Goal: Transaction & Acquisition: Book appointment/travel/reservation

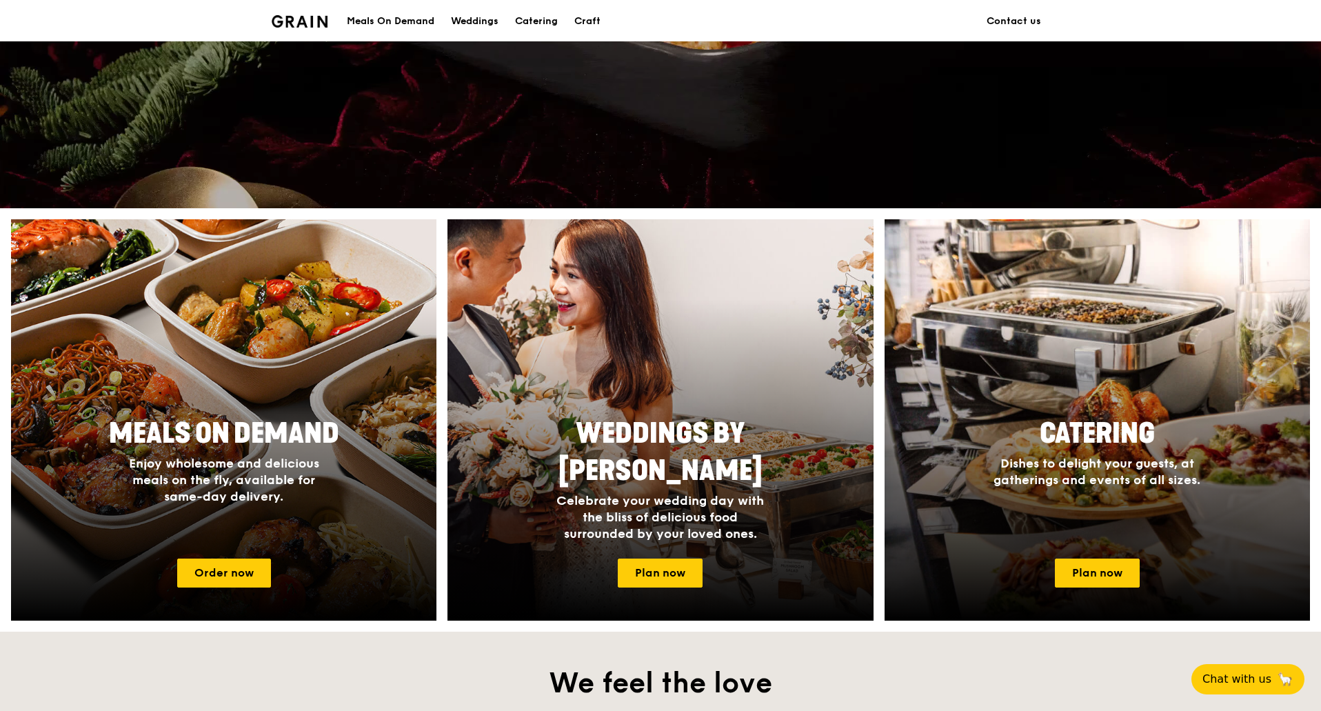
scroll to position [345, 0]
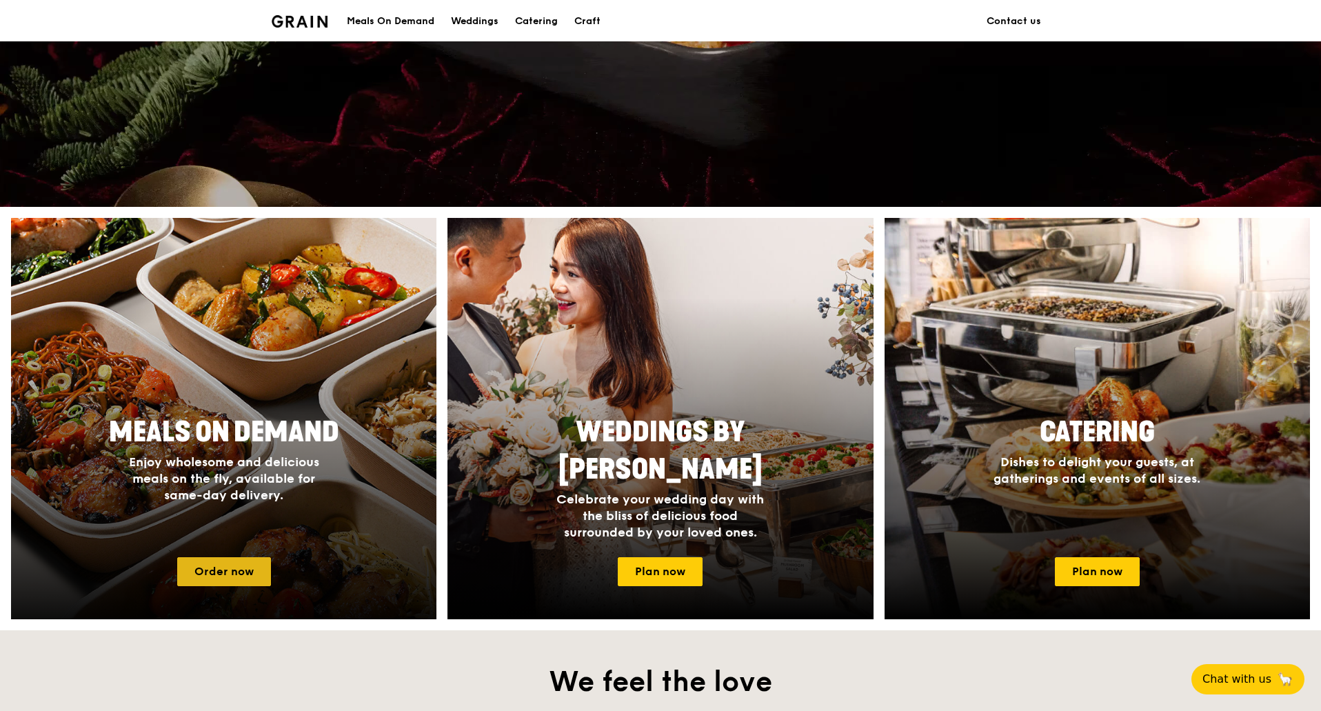
click at [234, 578] on link "Order now" at bounding box center [224, 571] width 94 height 29
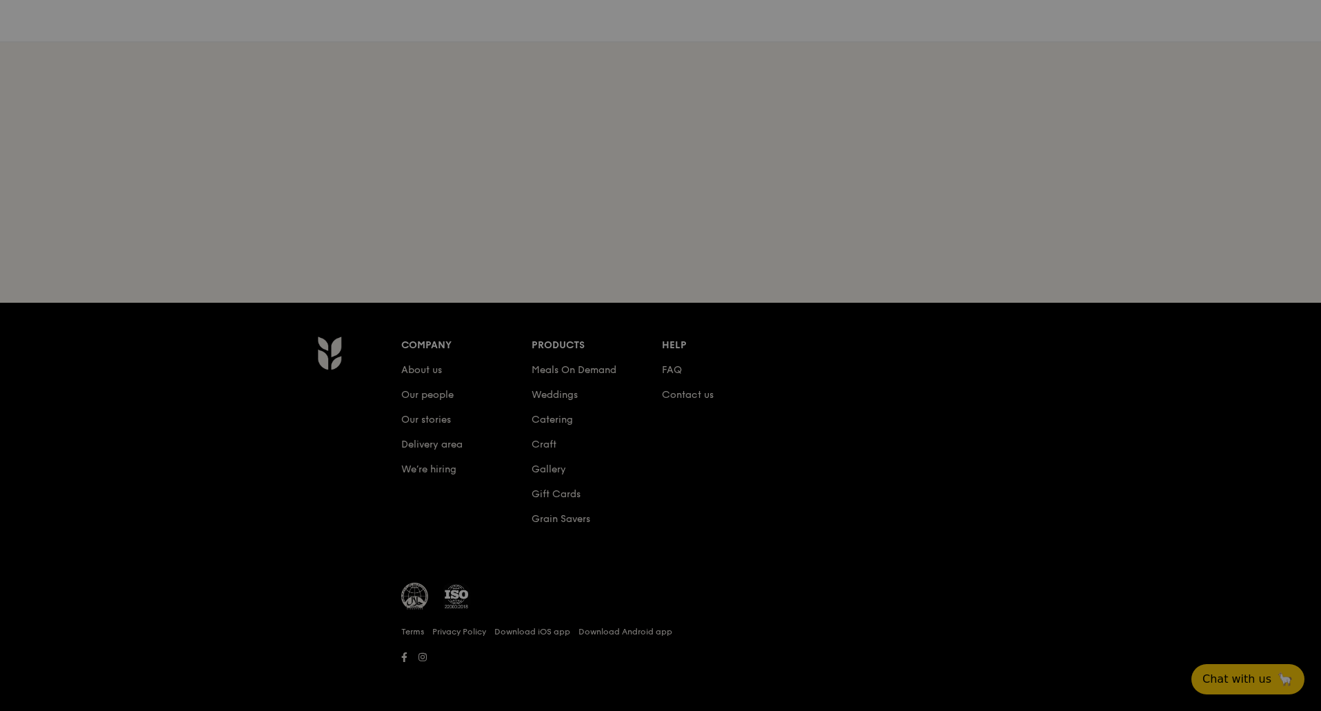
scroll to position [132, 0]
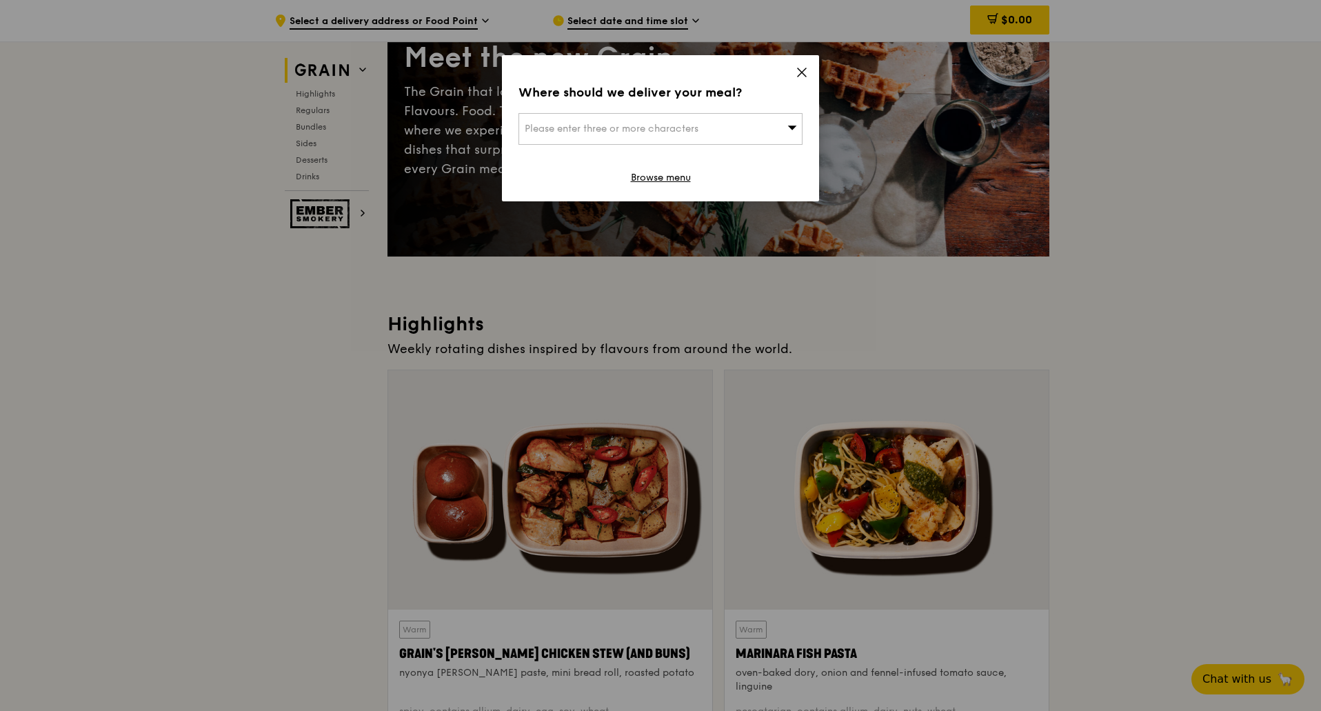
click at [799, 71] on icon at bounding box center [801, 72] width 12 height 12
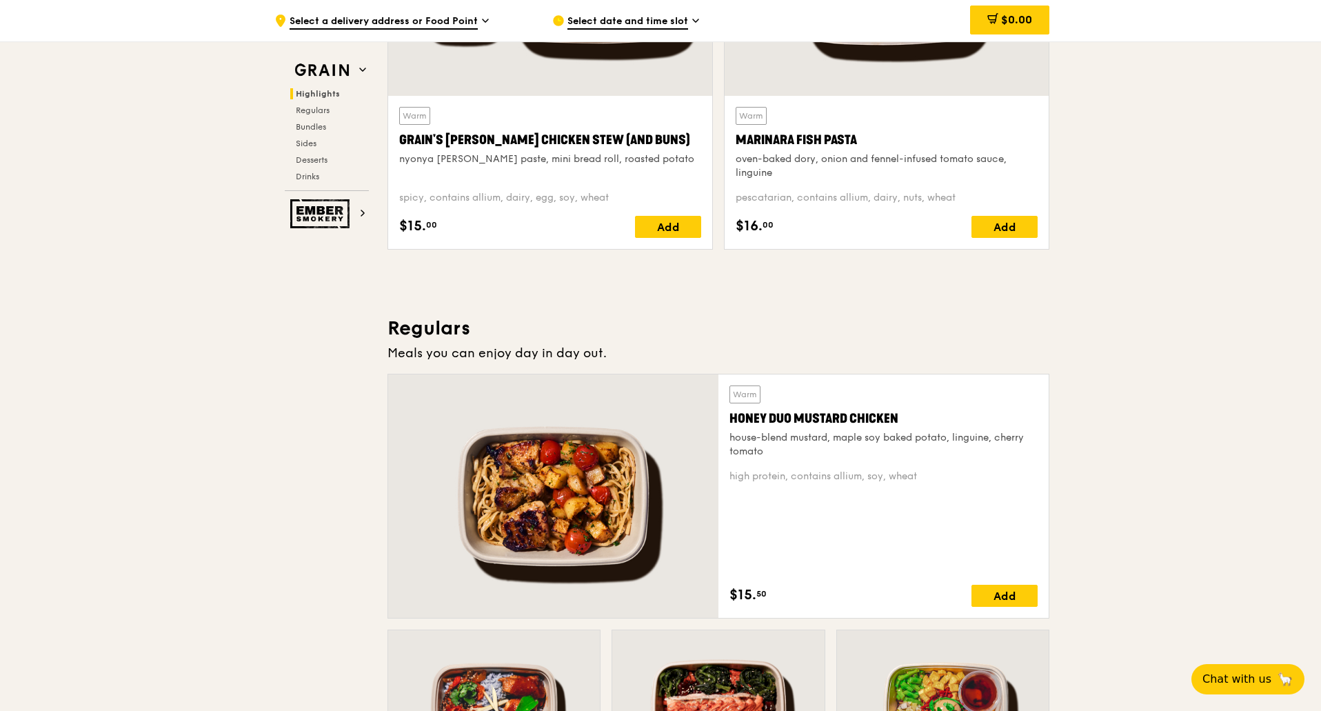
scroll to position [753, 0]
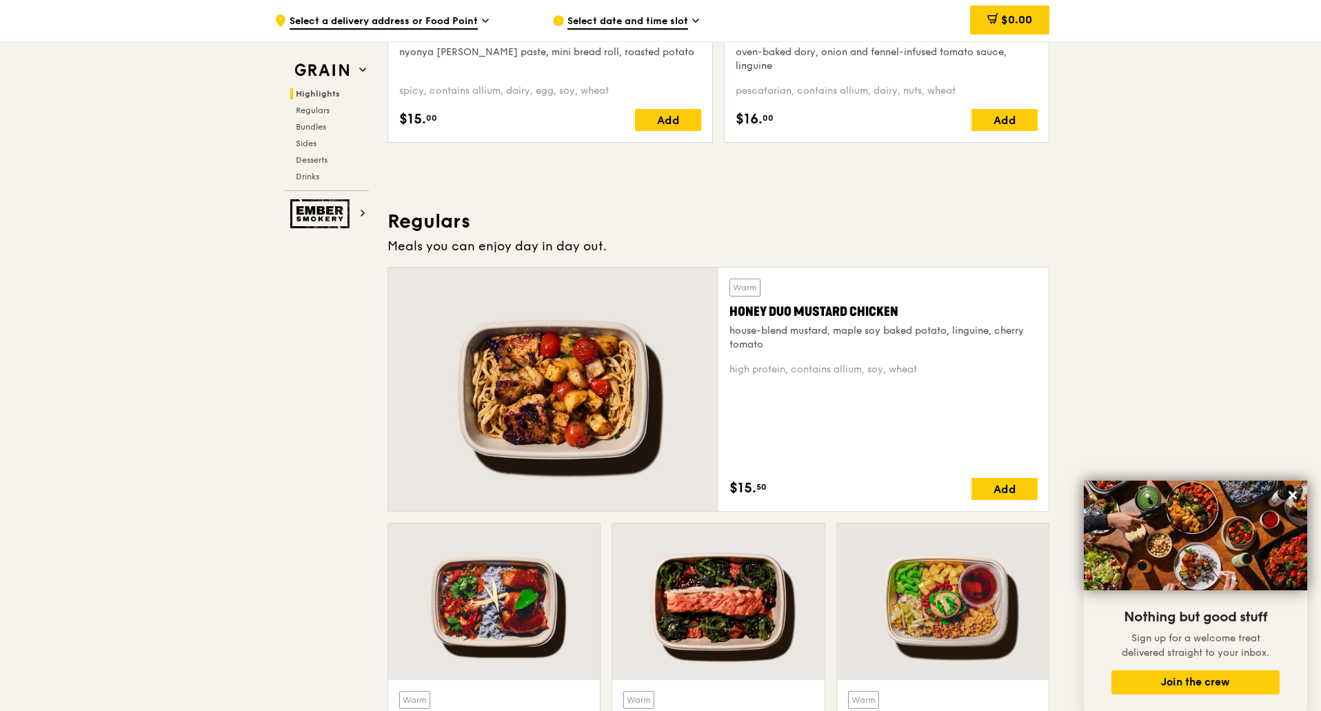
scroll to position [69, 0]
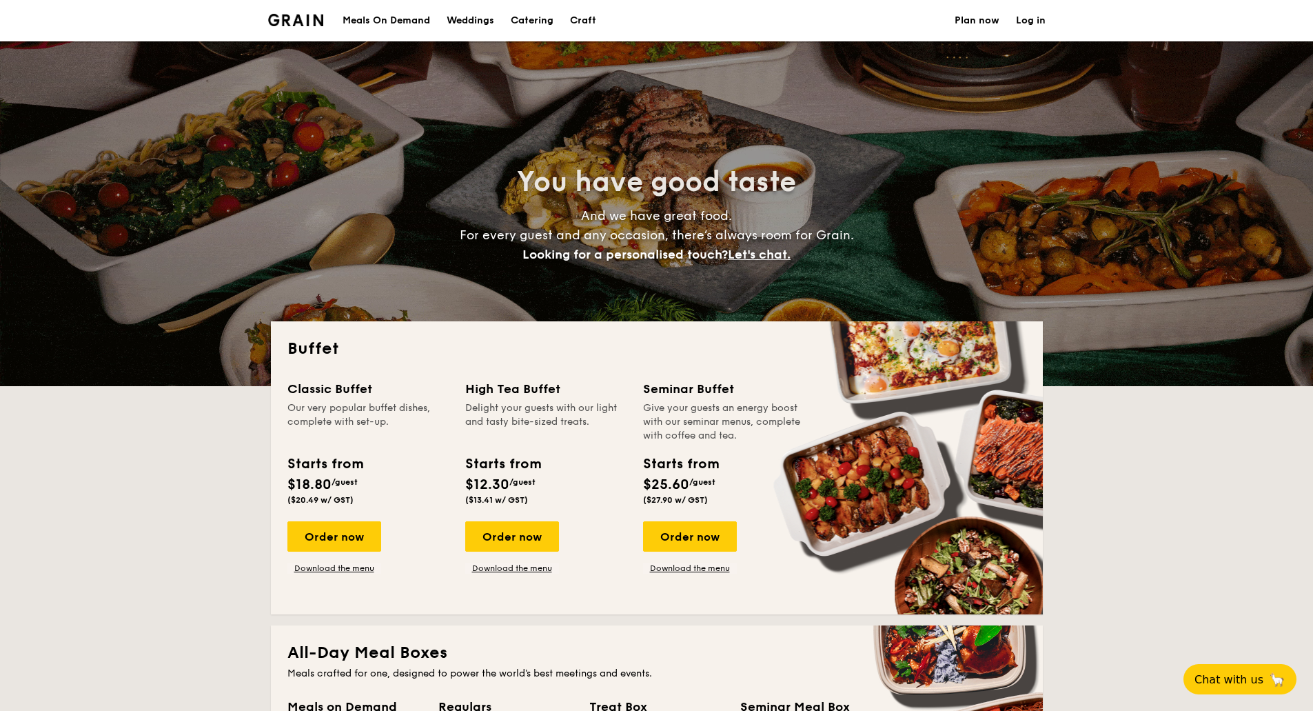
select select
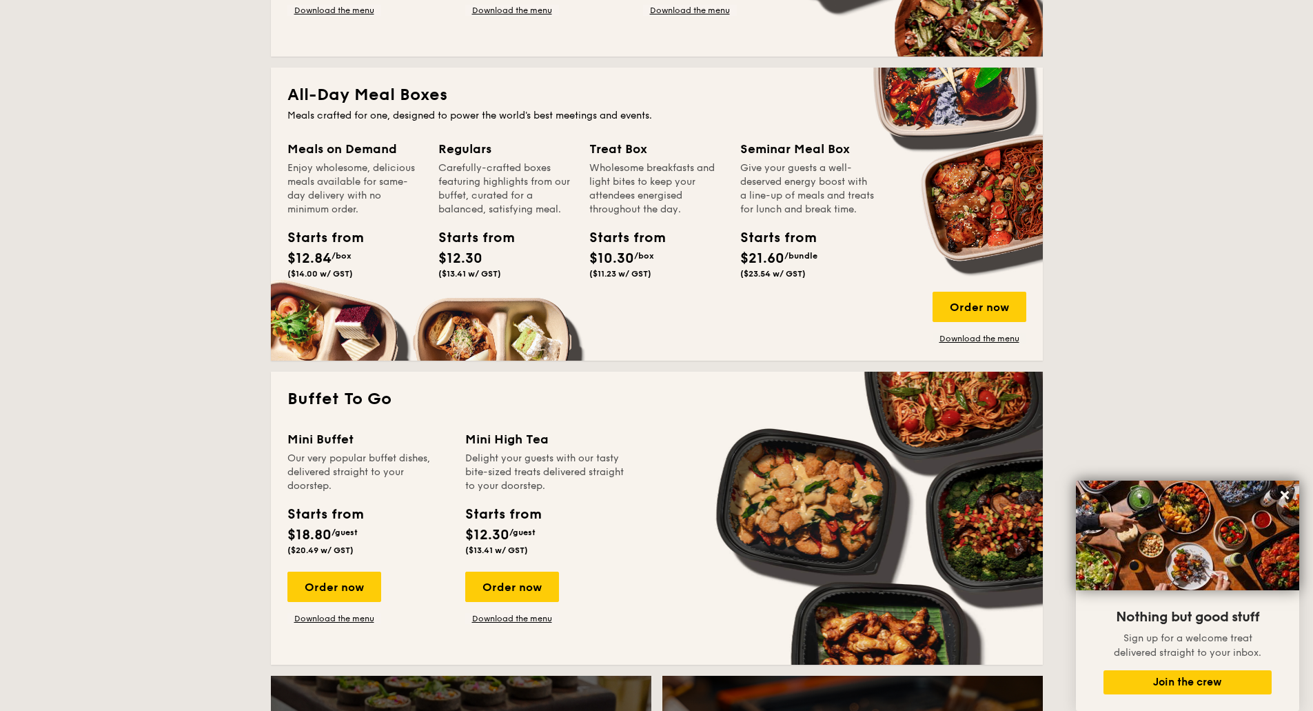
scroll to position [542, 0]
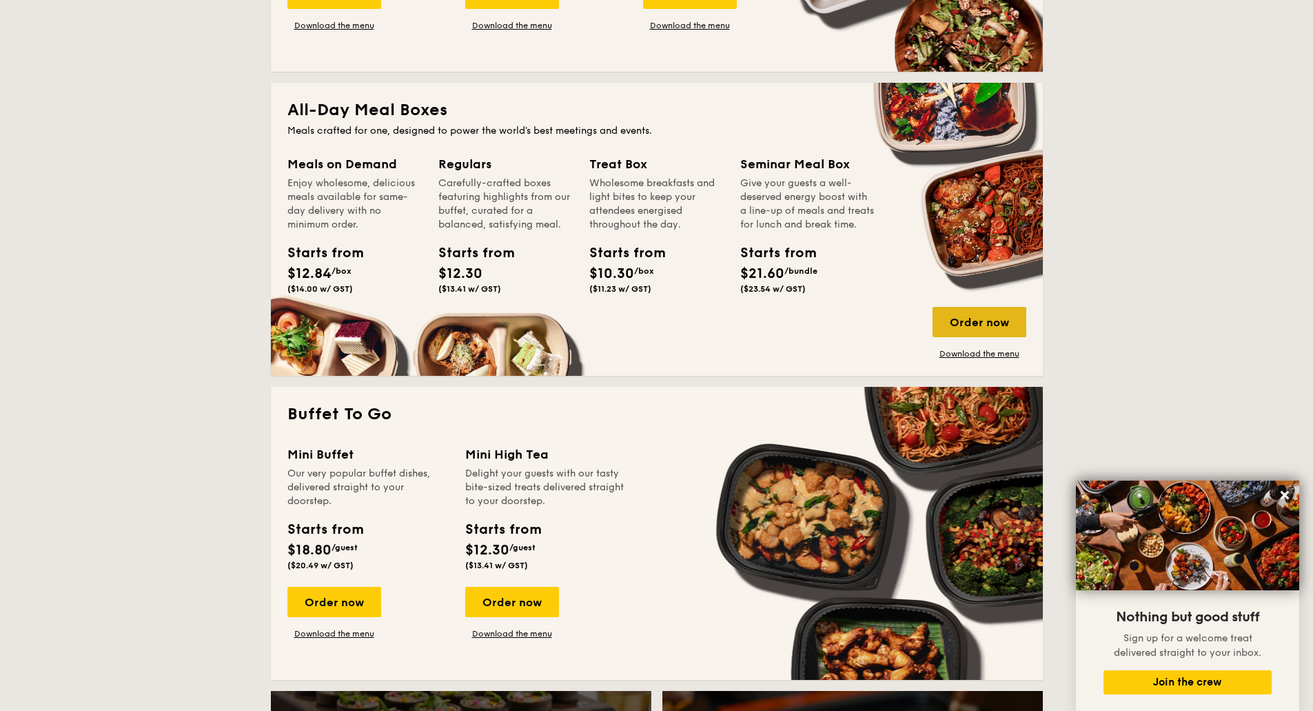
click at [977, 323] on div "Order now" at bounding box center [980, 322] width 94 height 30
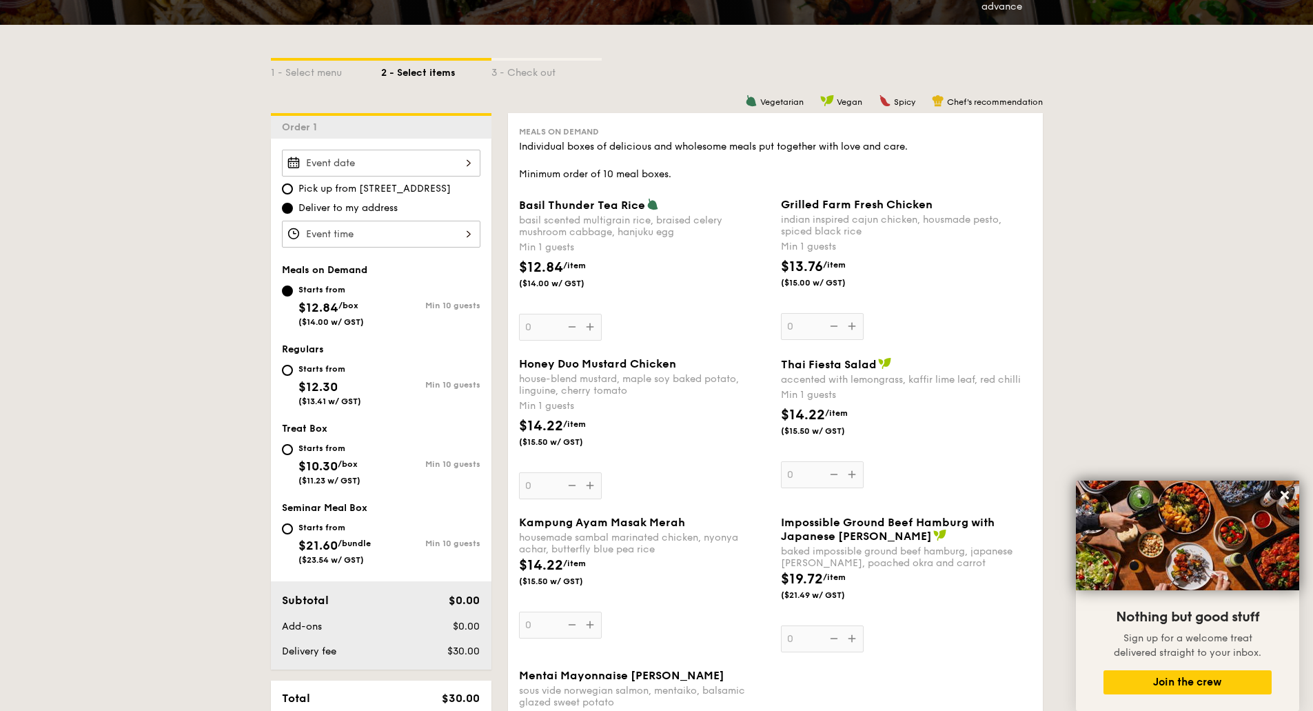
scroll to position [345, 0]
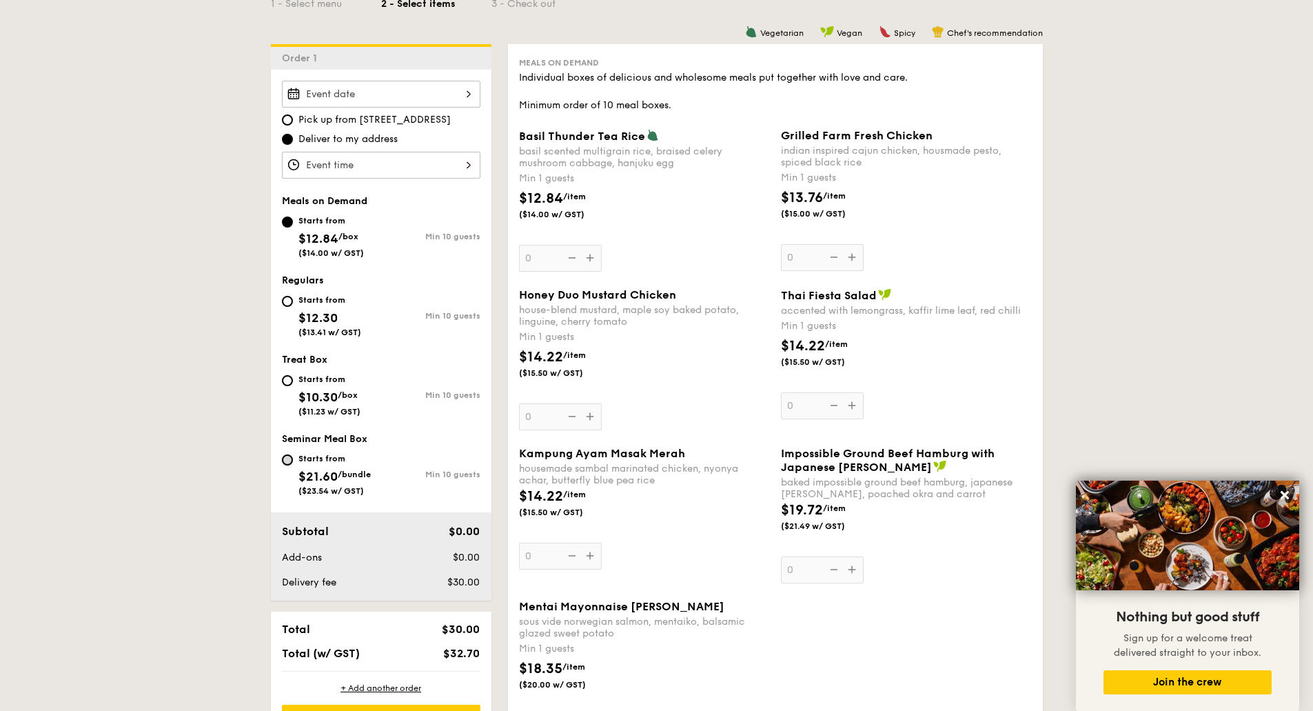
click at [287, 459] on input "Starts from $21.60 /bundle ($23.54 w/ GST) Min 10 guests" at bounding box center [287, 459] width 11 height 11
radio input "true"
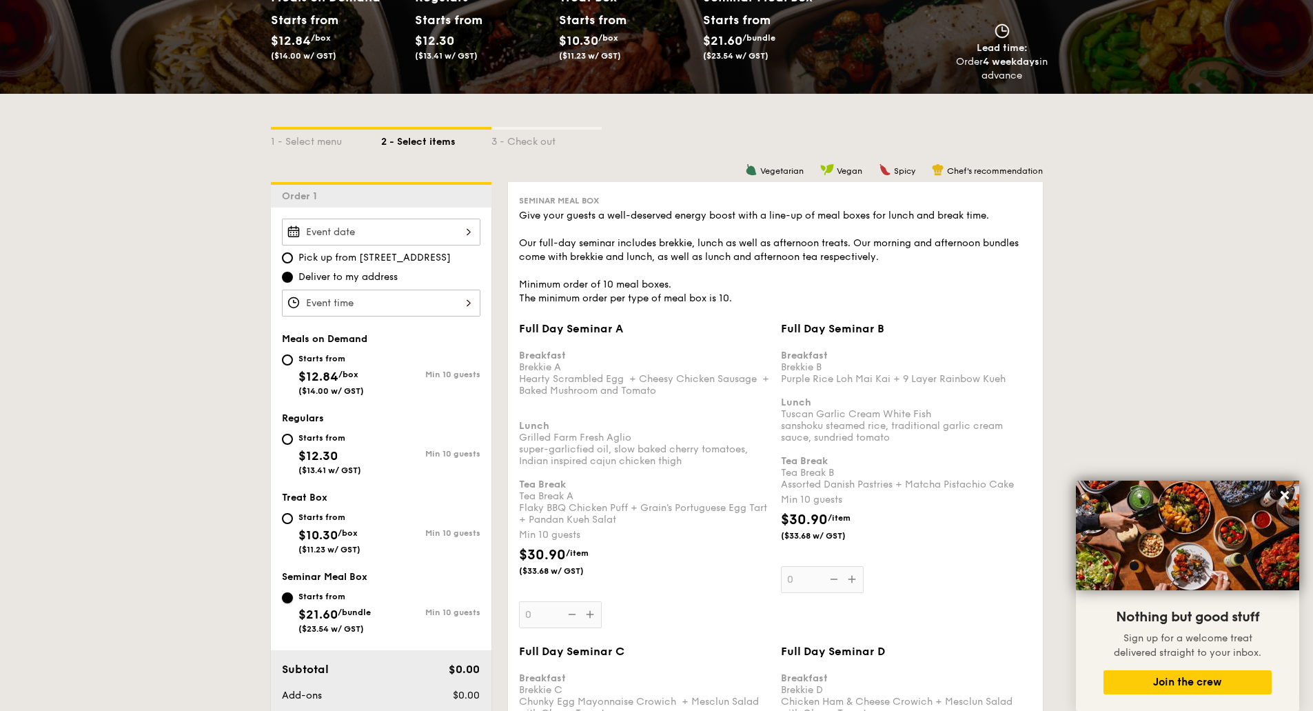
scroll to position [414, 0]
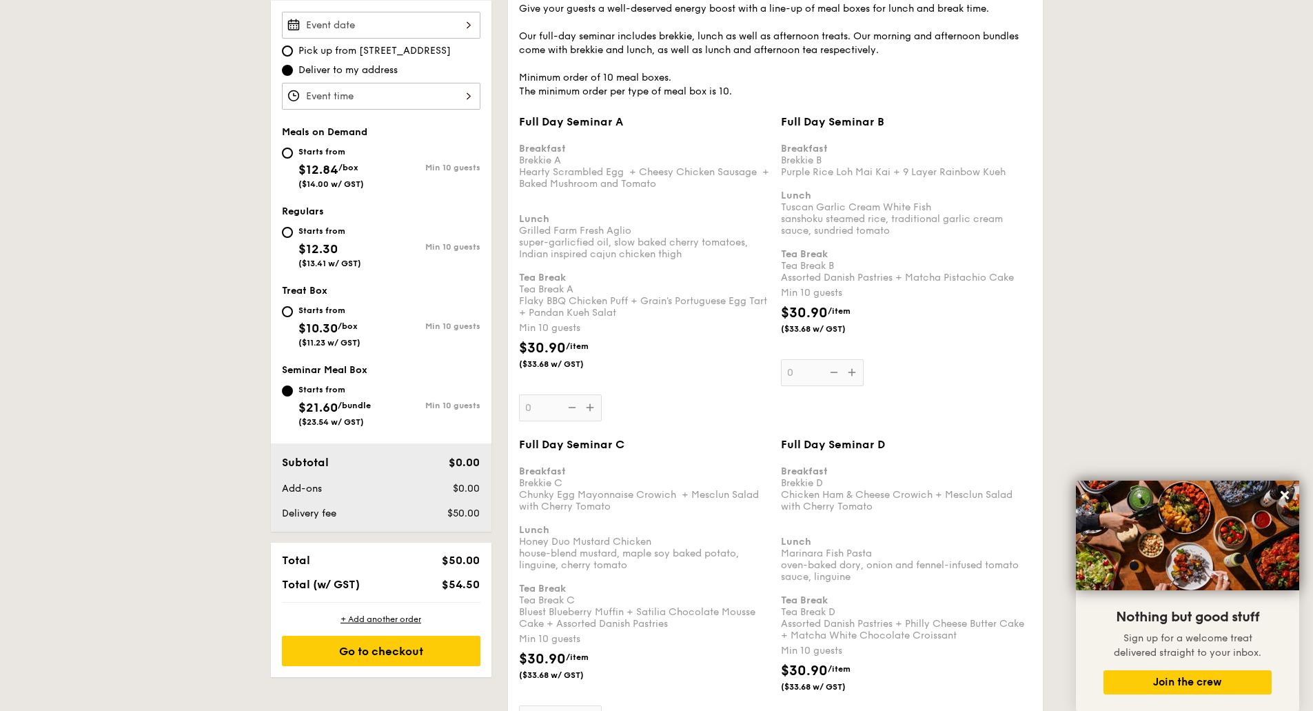
click at [591, 412] on div "Full Day Seminar A Breakfast Brekkie A Hearty Scrambled Egg  + Cheesy Chicken S…" at bounding box center [644, 268] width 251 height 306
click at [591, 412] on input "0" at bounding box center [560, 407] width 83 height 27
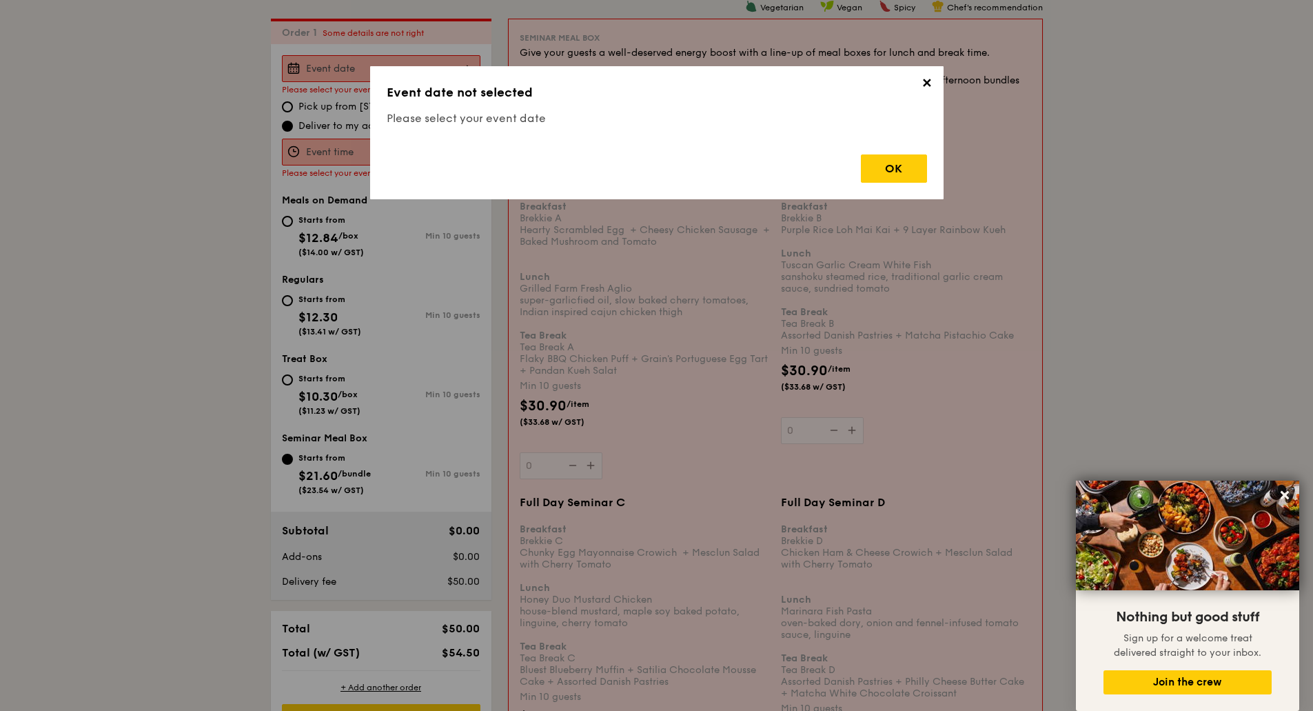
scroll to position [368, 0]
click at [906, 170] on div "OK" at bounding box center [894, 168] width 66 height 28
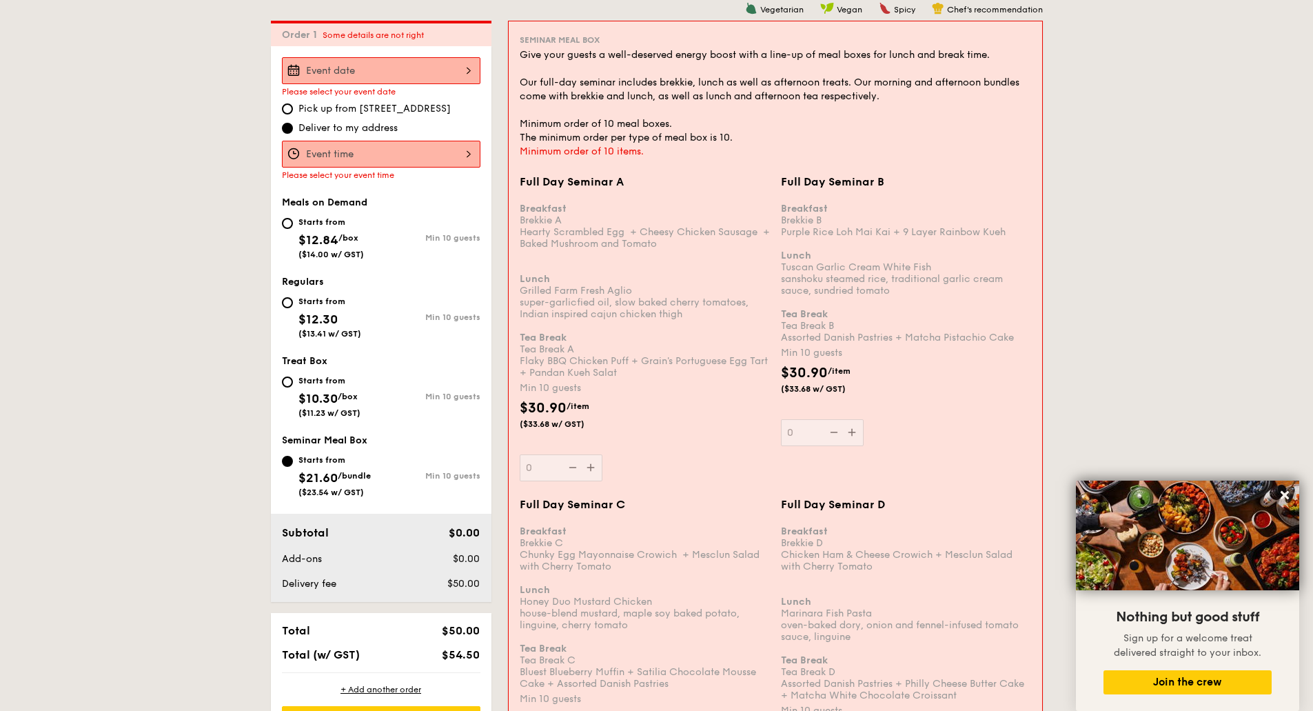
click at [355, 161] on input "Full Day Seminar A Breakfast Brekkie A Hearty Scrambled Egg  + Cheesy Chicken S…" at bounding box center [381, 154] width 198 height 27
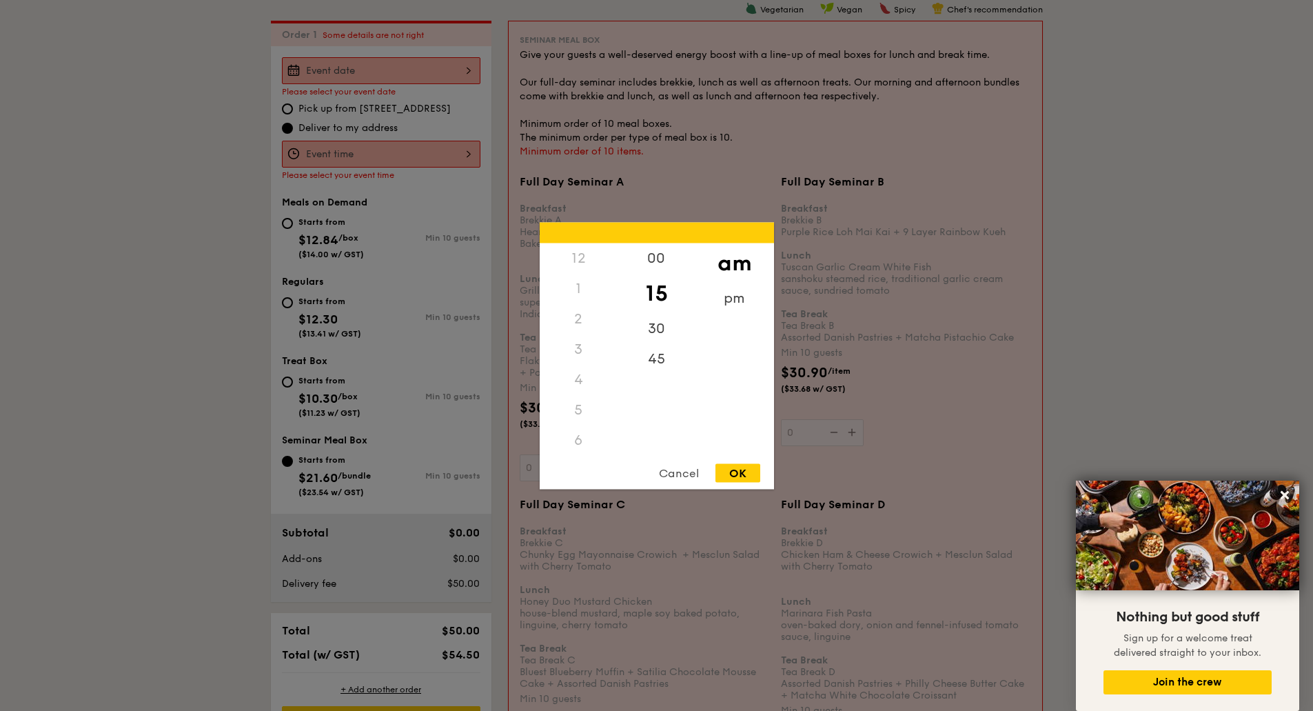
scroll to position [121, 0]
click at [360, 77] on div at bounding box center [656, 355] width 1313 height 711
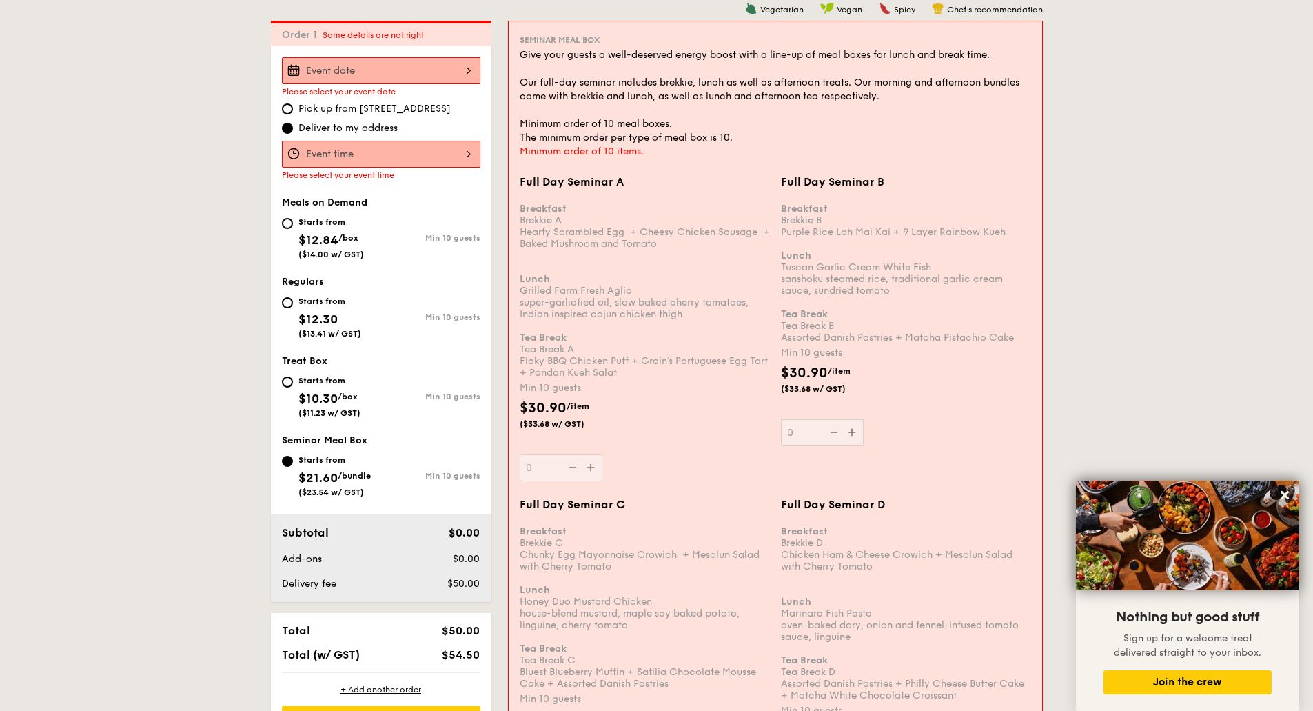
click at [438, 70] on input "Full Day Seminar A Breakfast Brekkie A Hearty Scrambled Egg  + Cheesy Chicken S…" at bounding box center [381, 70] width 198 height 27
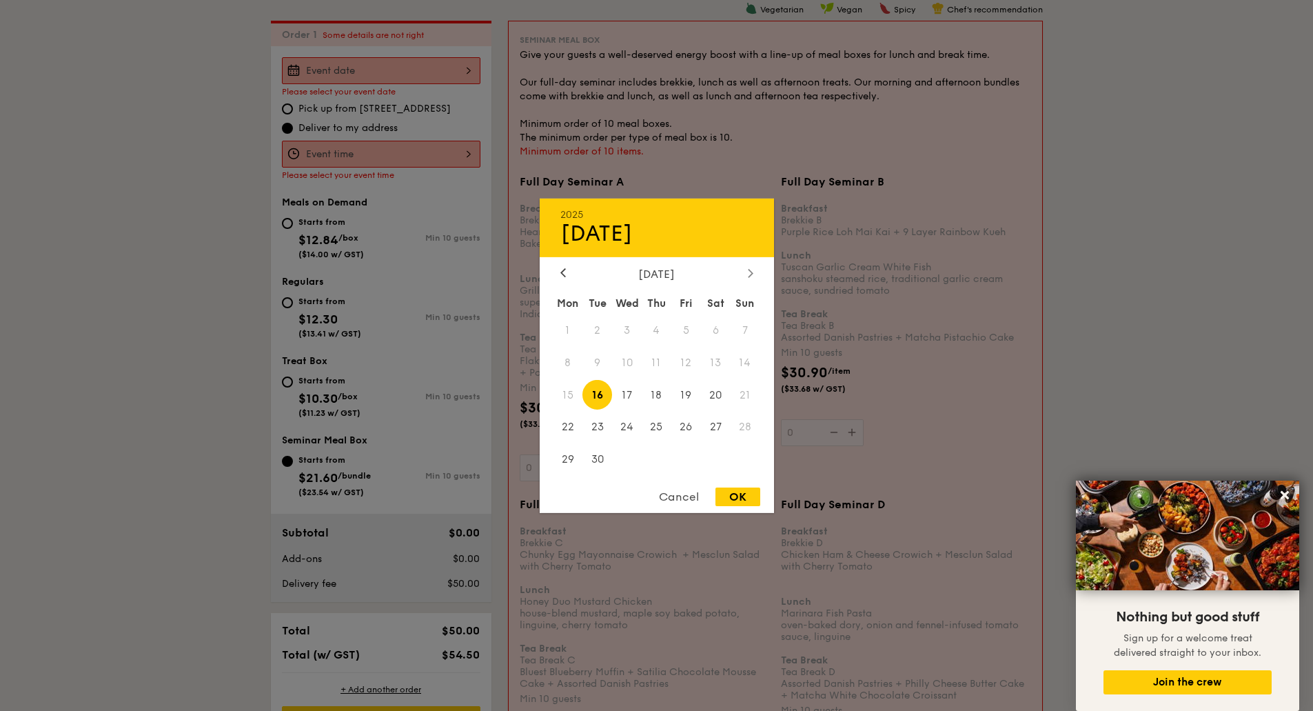
click at [746, 275] on div at bounding box center [750, 273] width 12 height 13
click at [593, 458] on span "28" at bounding box center [597, 460] width 30 height 30
click at [740, 506] on div "Cancel OK" at bounding box center [657, 500] width 234 height 26
click at [737, 498] on div "OK" at bounding box center [737, 496] width 45 height 19
type input "[DATE]"
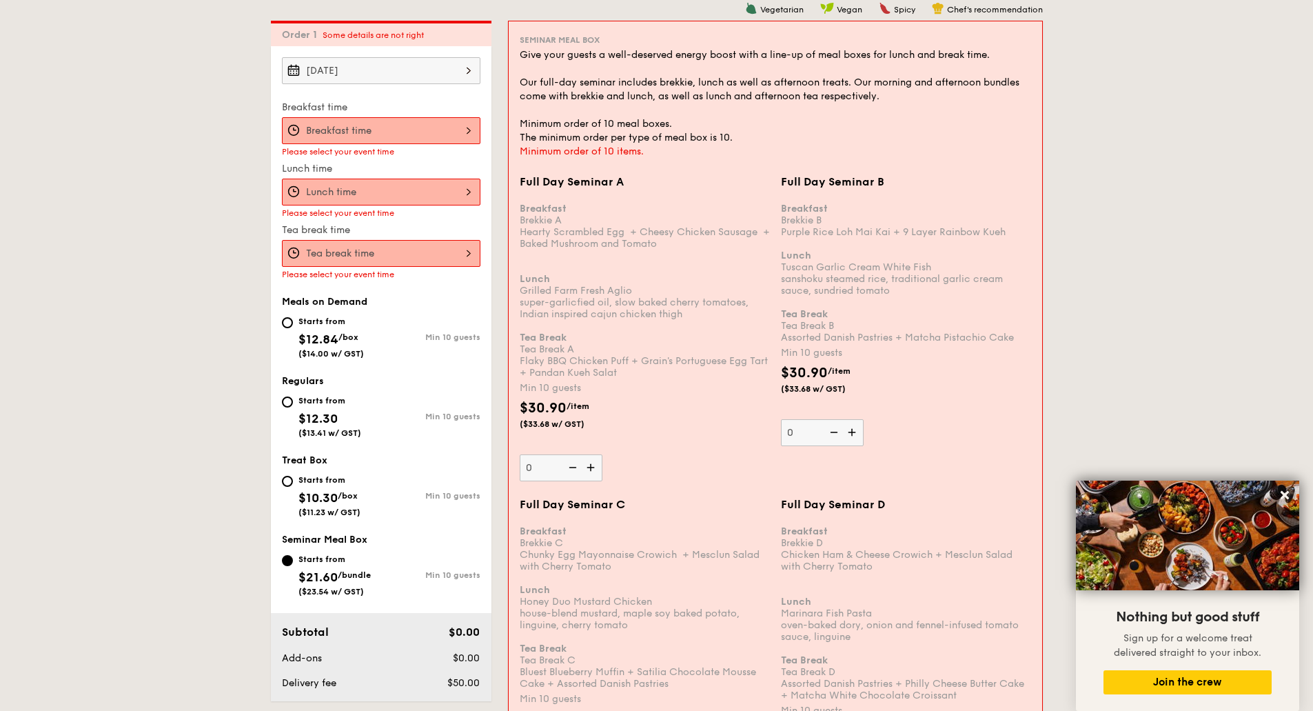
click at [378, 132] on input "Full Day Seminar A Breakfast Brekkie A Hearty Scrambled Egg  + Cheesy Chicken S…" at bounding box center [381, 130] width 198 height 27
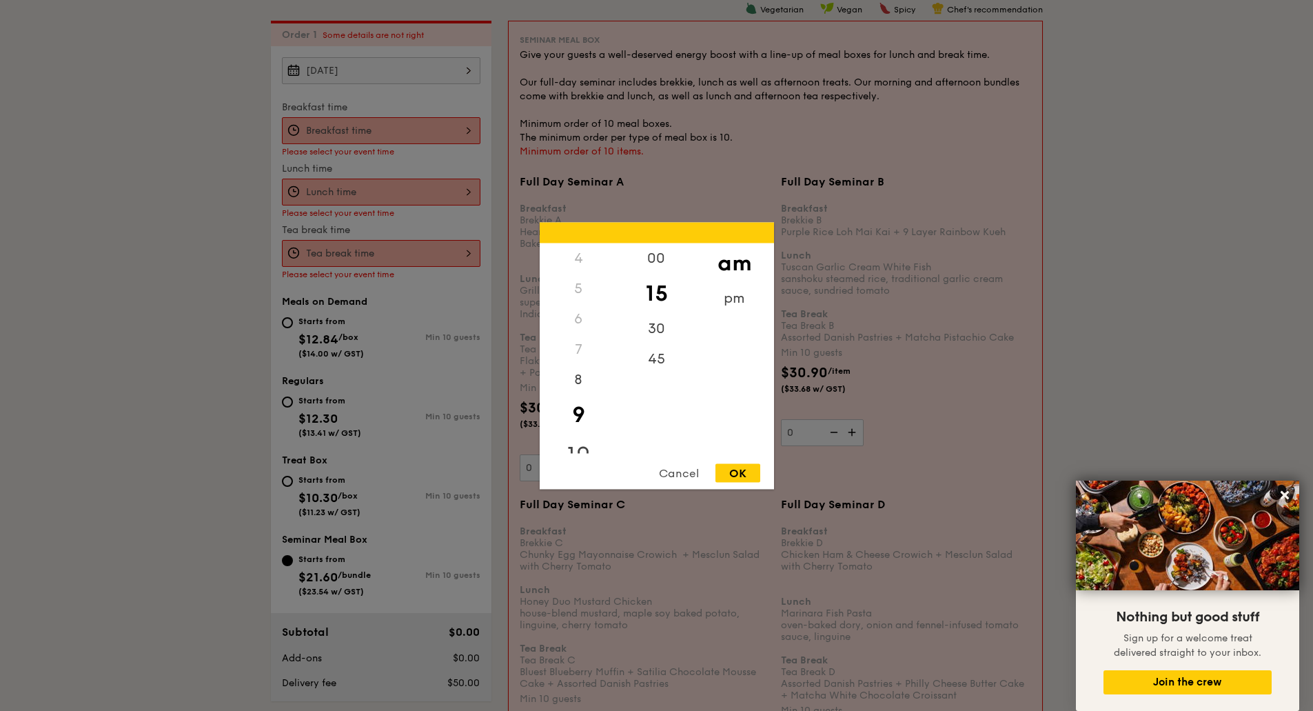
click at [582, 447] on div "10" at bounding box center [579, 454] width 78 height 40
click at [655, 298] on div "15" at bounding box center [657, 293] width 78 height 40
click at [737, 477] on div "OK" at bounding box center [737, 472] width 45 height 19
type input "10:15AM"
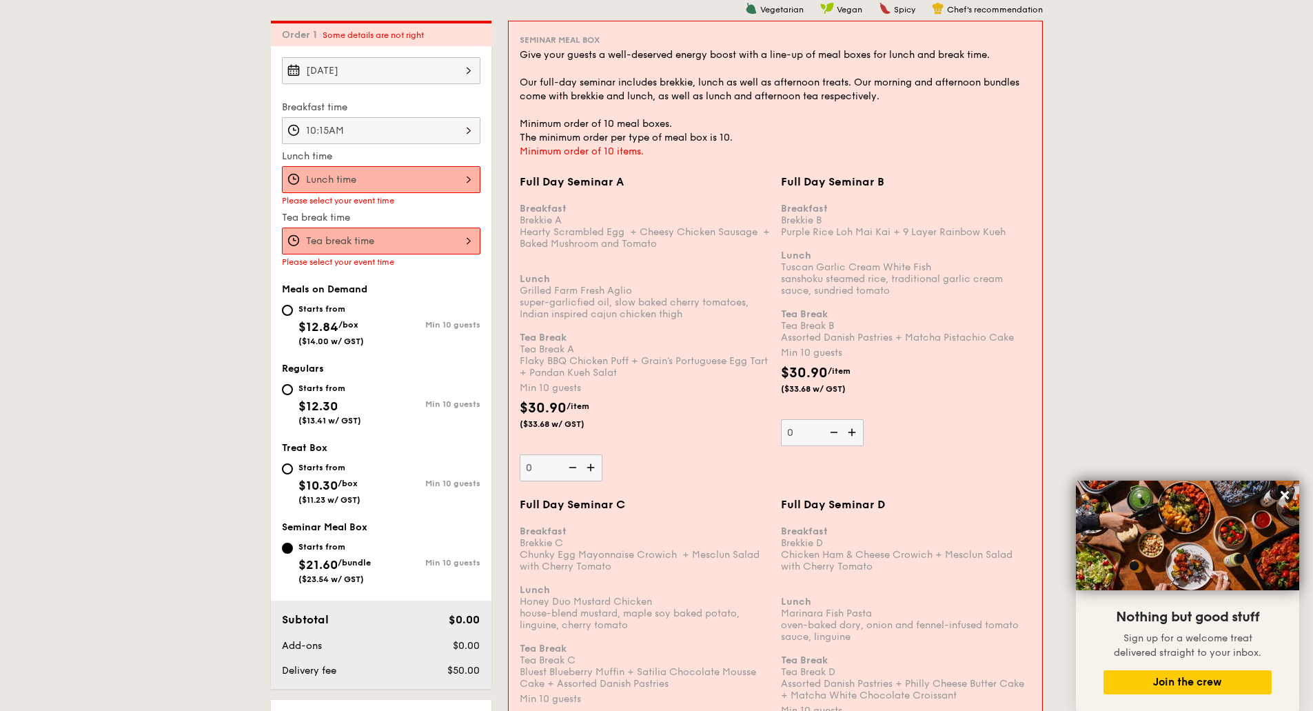
click at [396, 178] on input "Full Day Seminar A Breakfast Brekkie A Hearty Scrambled Egg  + Cheesy Chicken S…" at bounding box center [381, 179] width 198 height 27
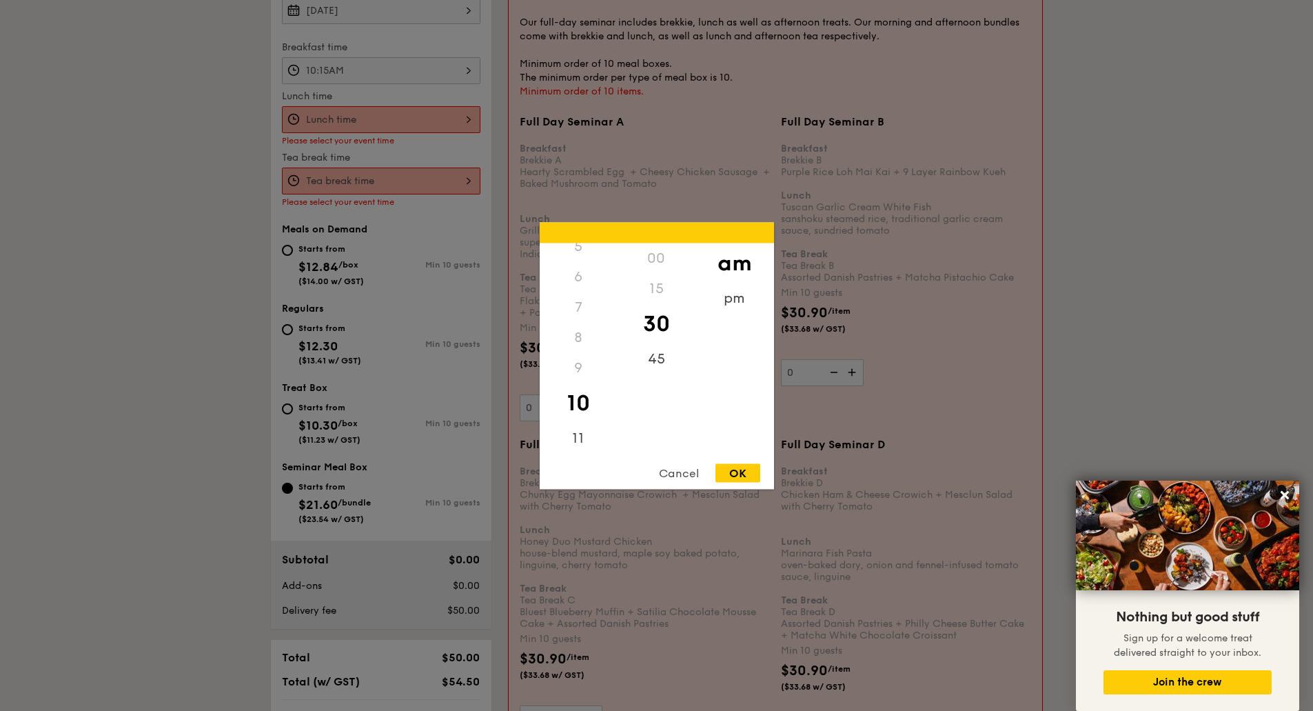
scroll to position [506, 0]
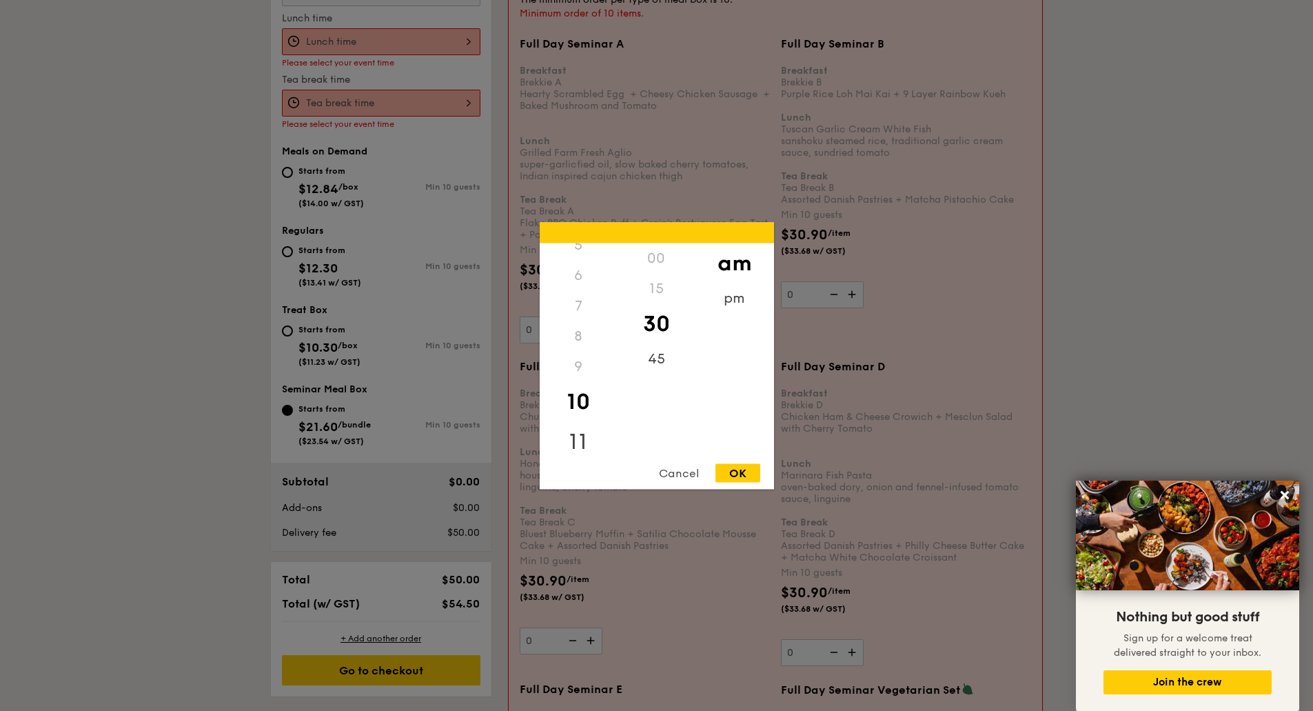
click at [578, 439] on div "11" at bounding box center [579, 441] width 78 height 40
click at [652, 365] on div "45" at bounding box center [657, 363] width 78 height 40
click at [742, 476] on div "OK" at bounding box center [737, 472] width 45 height 19
type input "11:45AM"
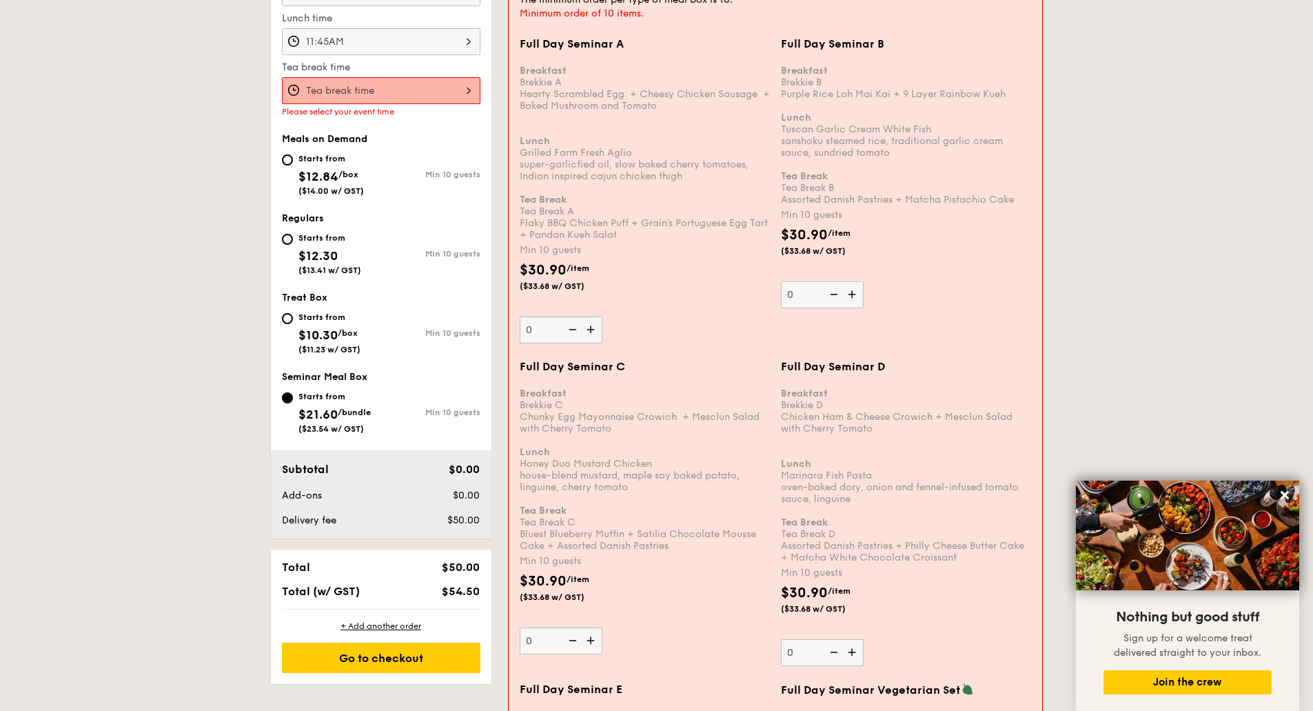
scroll to position [230, 0]
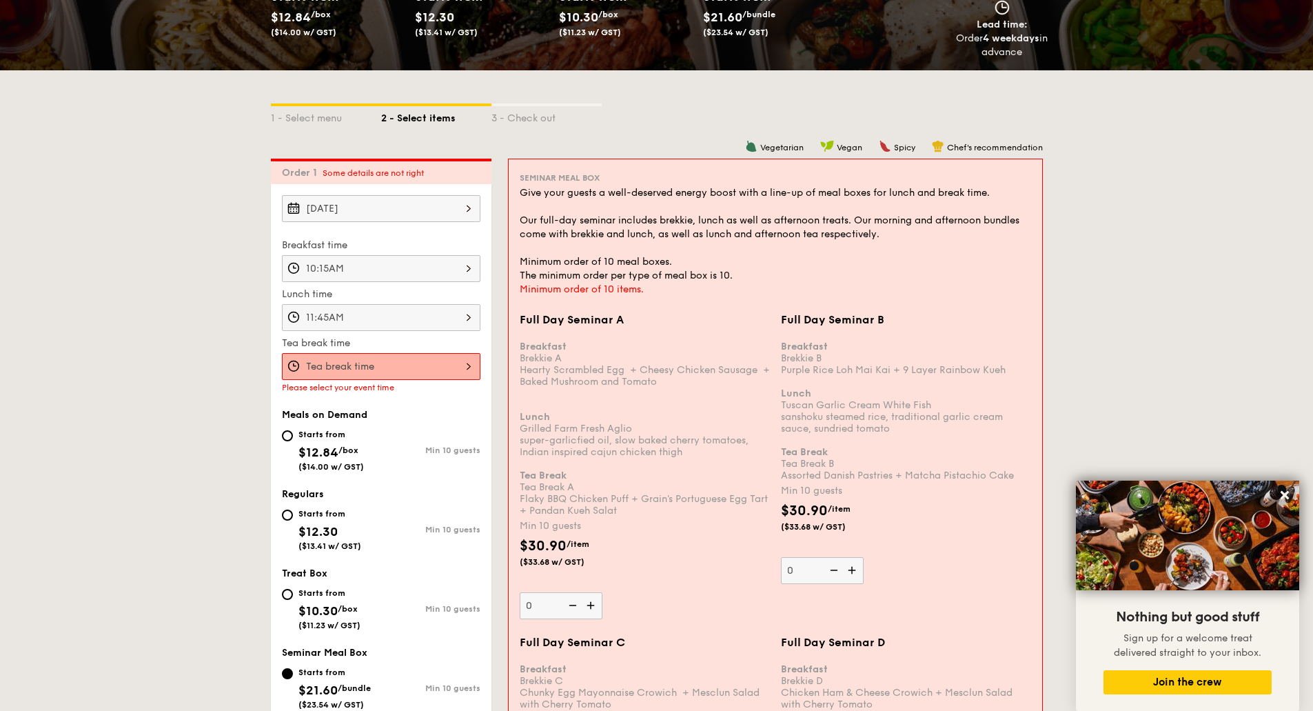
click at [378, 365] on input "Full Day Seminar A Breakfast Brekkie A Hearty Scrambled Egg  + Cheesy Chicken S…" at bounding box center [381, 366] width 198 height 27
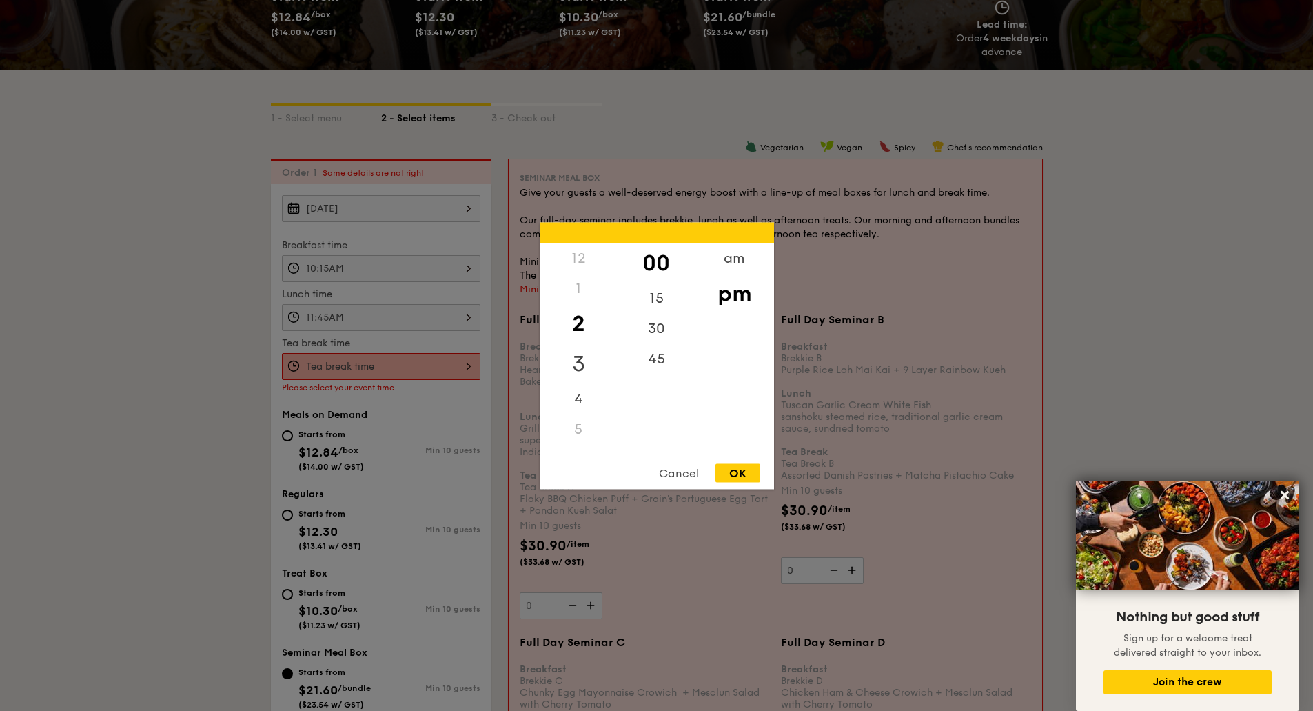
click at [575, 365] on div "3" at bounding box center [579, 363] width 78 height 40
click at [652, 298] on div "15" at bounding box center [657, 303] width 78 height 40
click at [739, 476] on div "OK" at bounding box center [737, 472] width 45 height 19
type input "3:15PM"
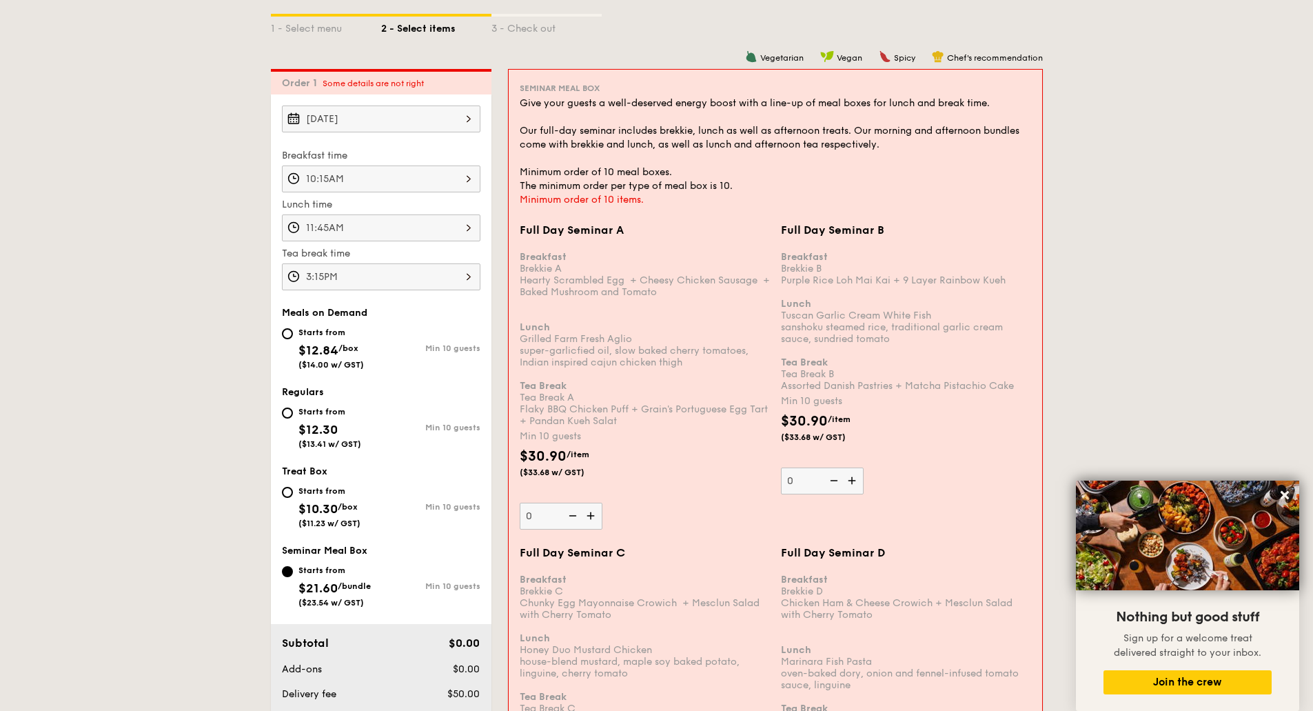
scroll to position [437, 0]
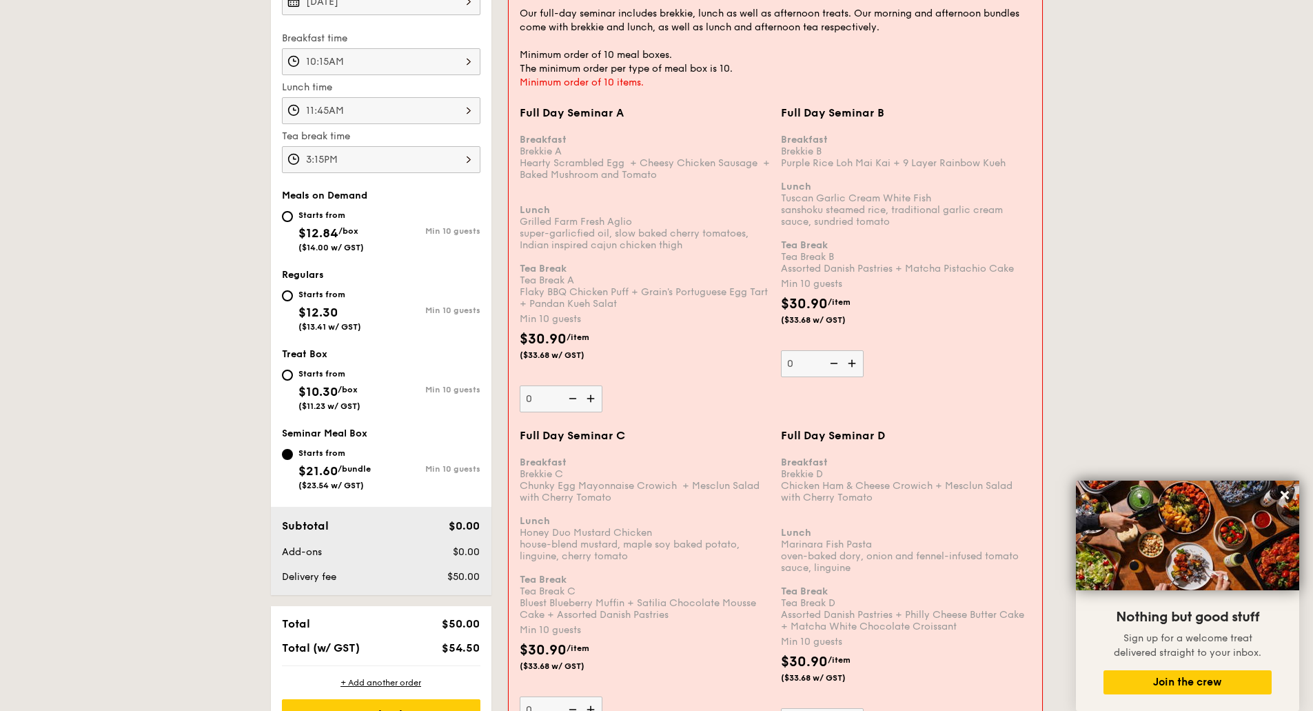
drag, startPoint x: 591, startPoint y: 396, endPoint x: 591, endPoint y: 380, distance: 15.9
click at [591, 395] on img at bounding box center [592, 398] width 21 height 26
click at [591, 395] on input "0" at bounding box center [561, 398] width 83 height 27
type input "10"
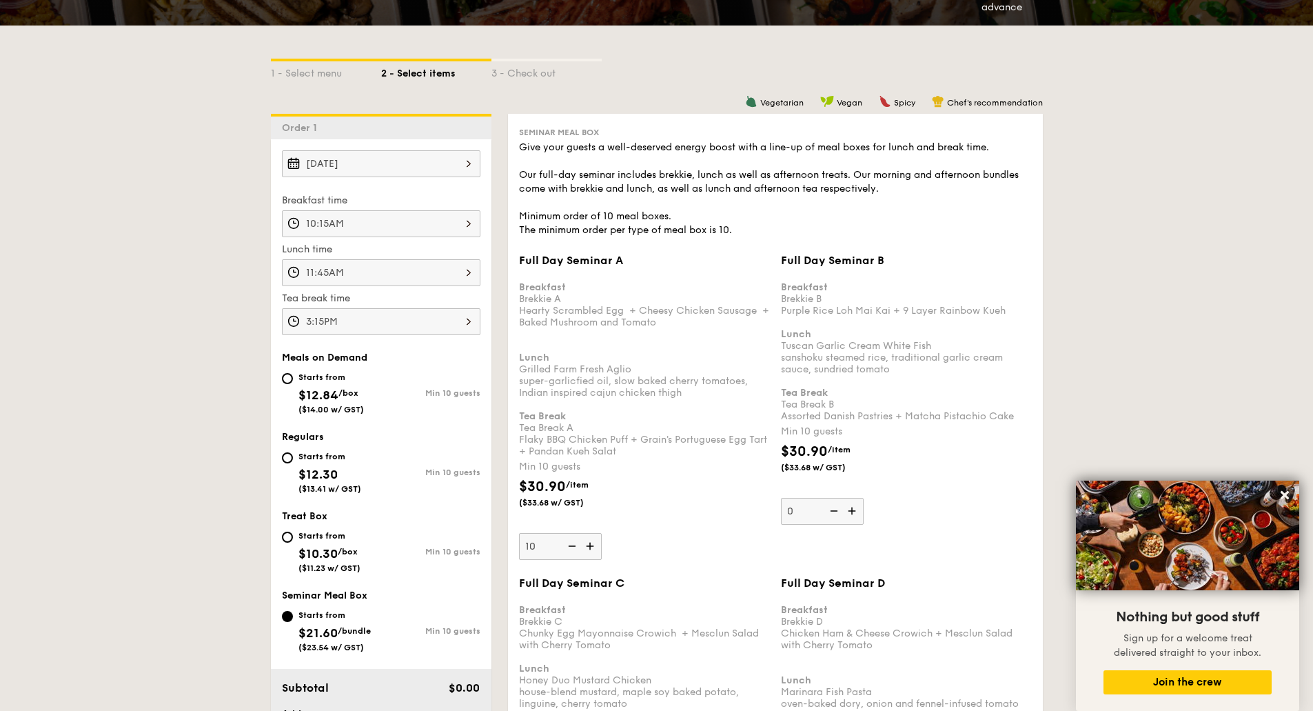
scroll to position [276, 0]
click at [855, 515] on img at bounding box center [853, 510] width 21 height 26
click at [855, 515] on input "0" at bounding box center [822, 510] width 83 height 27
click at [960, 502] on div "Full Day Seminar B Breakfast Brekkie B Purple Rice Loh Mai Kai + 9 Layer Rainbo…" at bounding box center [906, 388] width 251 height 271
click at [864, 502] on input "10" at bounding box center [822, 510] width 83 height 27
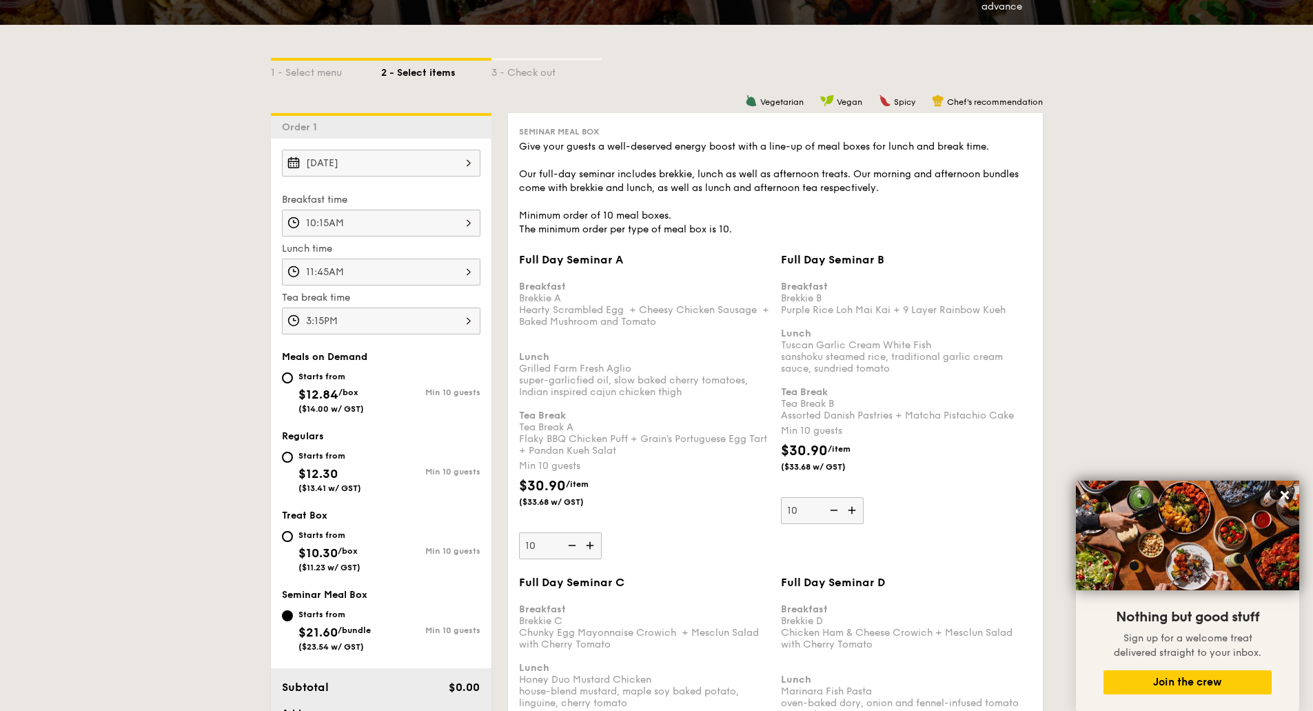
click at [835, 511] on img at bounding box center [832, 510] width 21 height 26
click at [835, 511] on input "10" at bounding box center [822, 510] width 83 height 27
type input "0"
click at [573, 548] on img at bounding box center [570, 545] width 21 height 26
click at [573, 548] on input "10" at bounding box center [560, 545] width 83 height 27
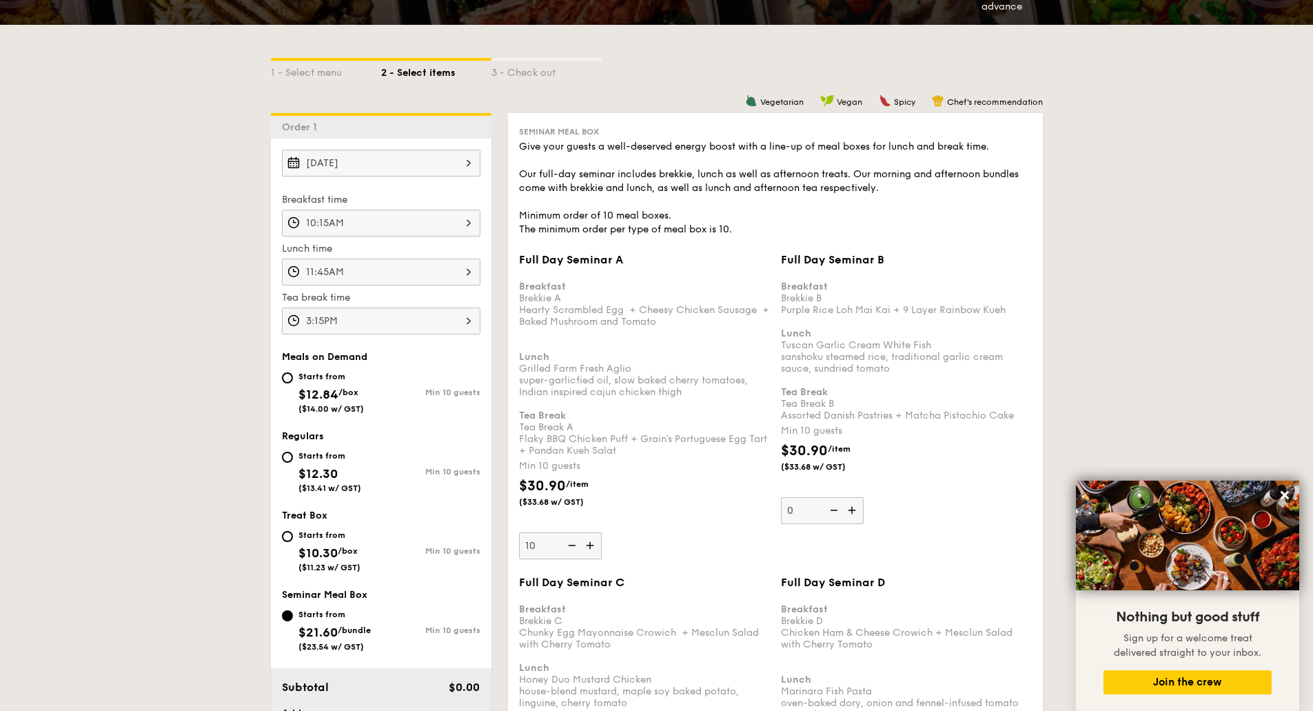
type input "0"
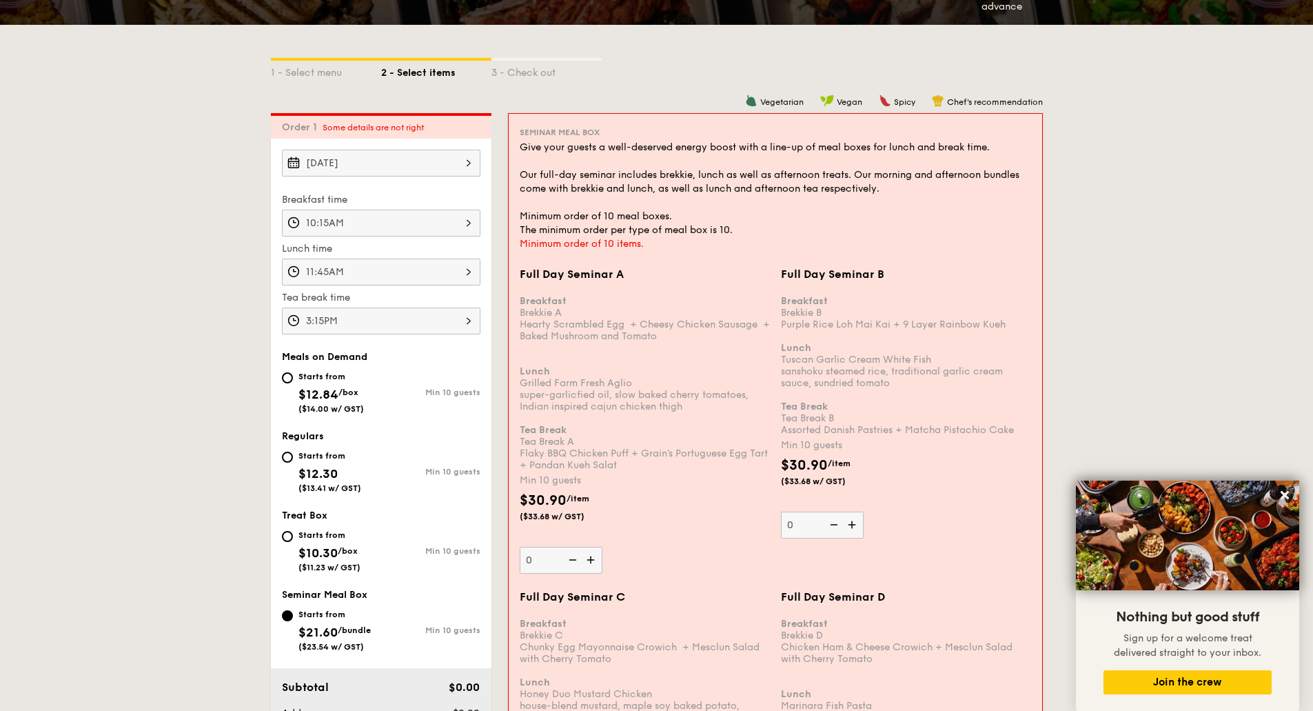
drag, startPoint x: 846, startPoint y: 523, endPoint x: 850, endPoint y: 509, distance: 15.1
click at [850, 523] on img at bounding box center [853, 524] width 21 height 26
click at [850, 523] on input "0" at bounding box center [822, 524] width 83 height 27
type input "10"
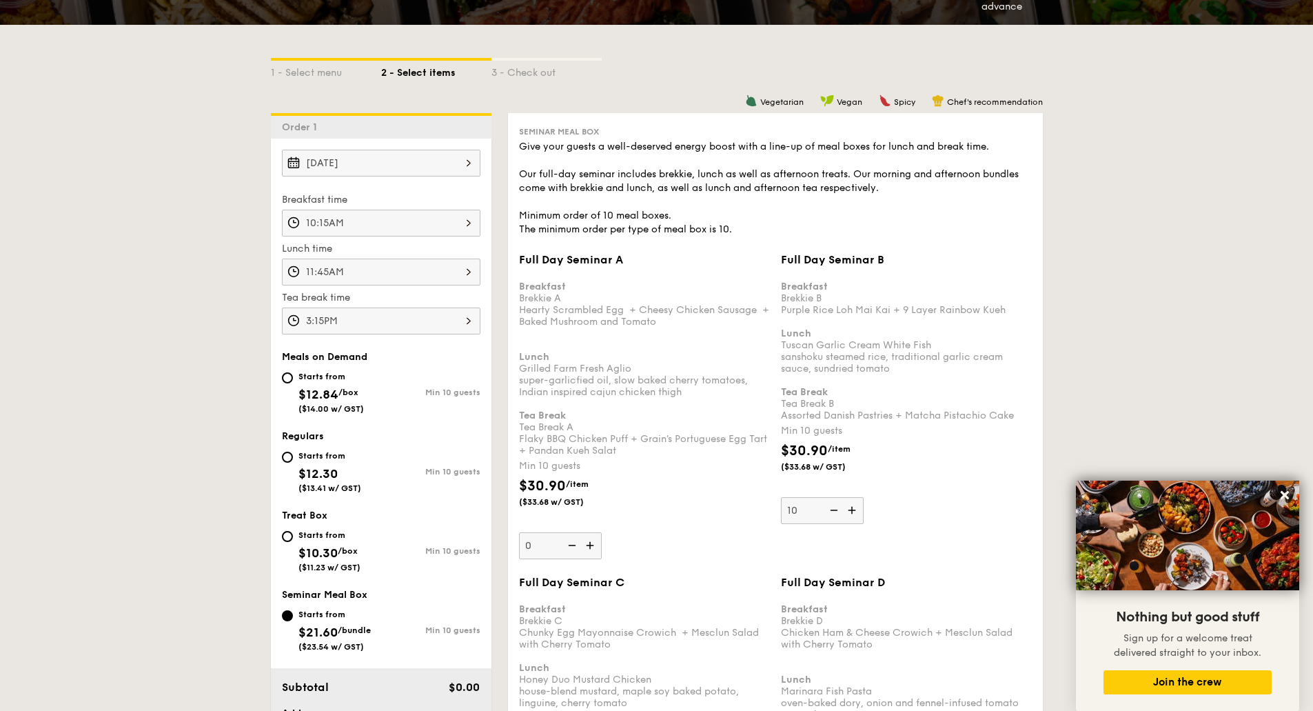
click at [589, 547] on img at bounding box center [591, 545] width 21 height 26
click at [589, 547] on input "0" at bounding box center [560, 545] width 83 height 27
type input "10"
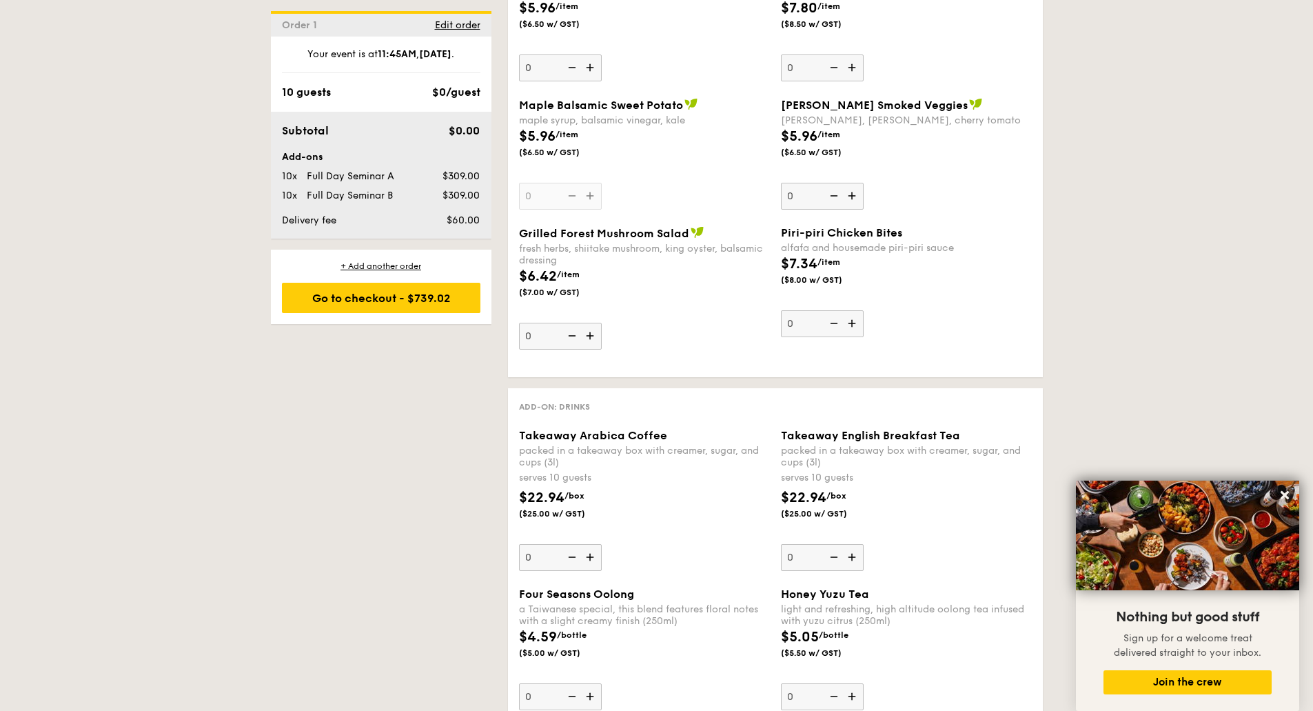
scroll to position [3584, 0]
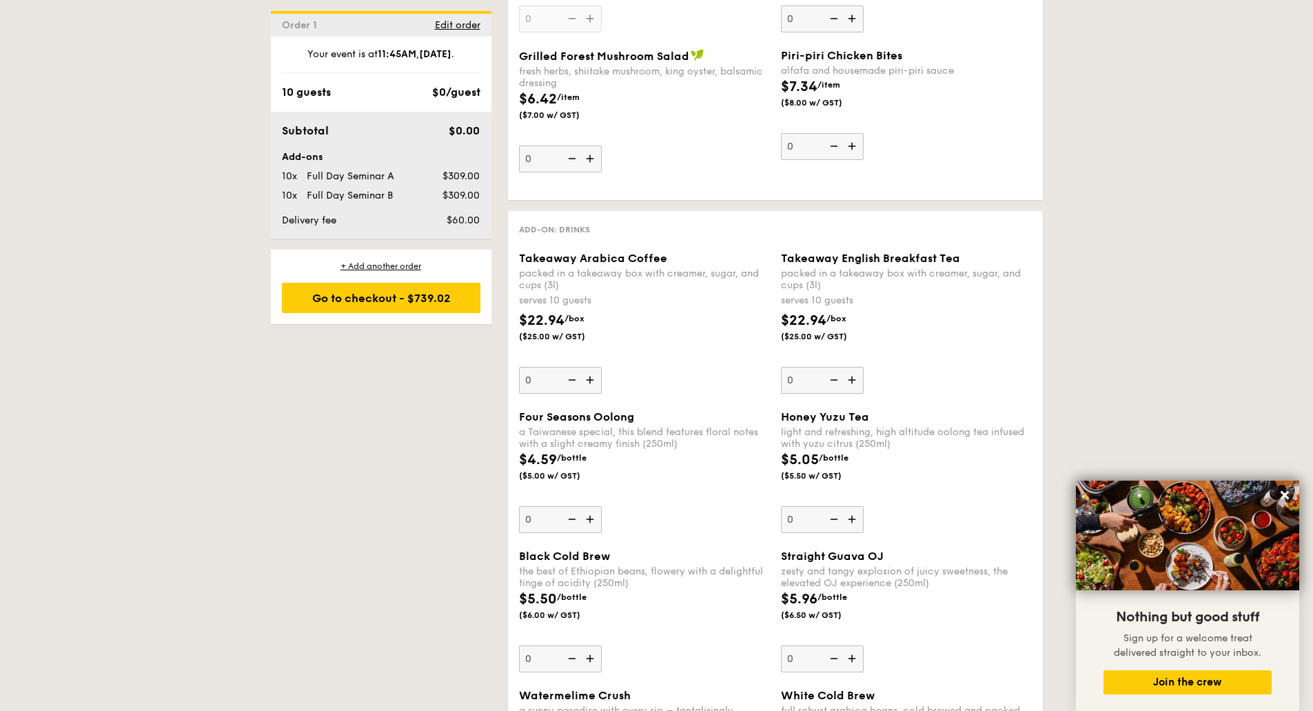
click at [591, 376] on img at bounding box center [591, 380] width 21 height 26
click at [591, 376] on input "0" at bounding box center [560, 380] width 83 height 27
type input "1"
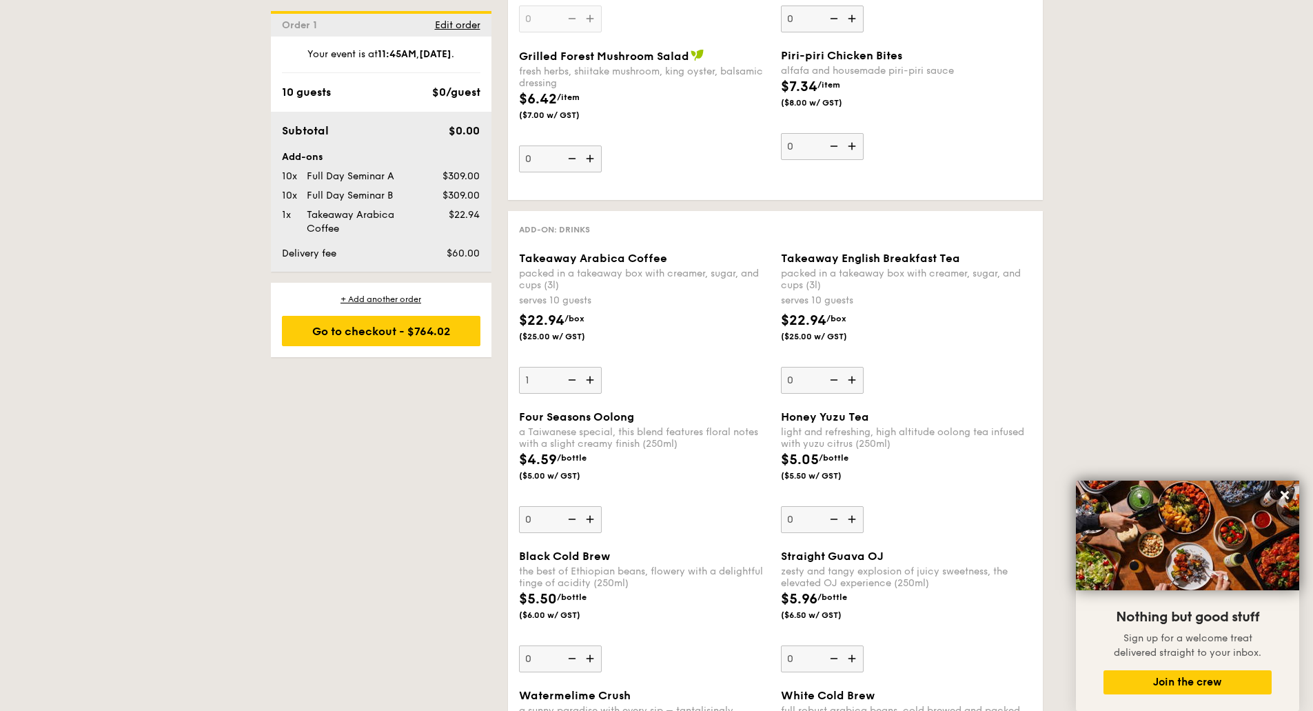
click at [850, 378] on img at bounding box center [853, 380] width 21 height 26
click at [850, 378] on input "0" at bounding box center [822, 380] width 83 height 27
type input "1"
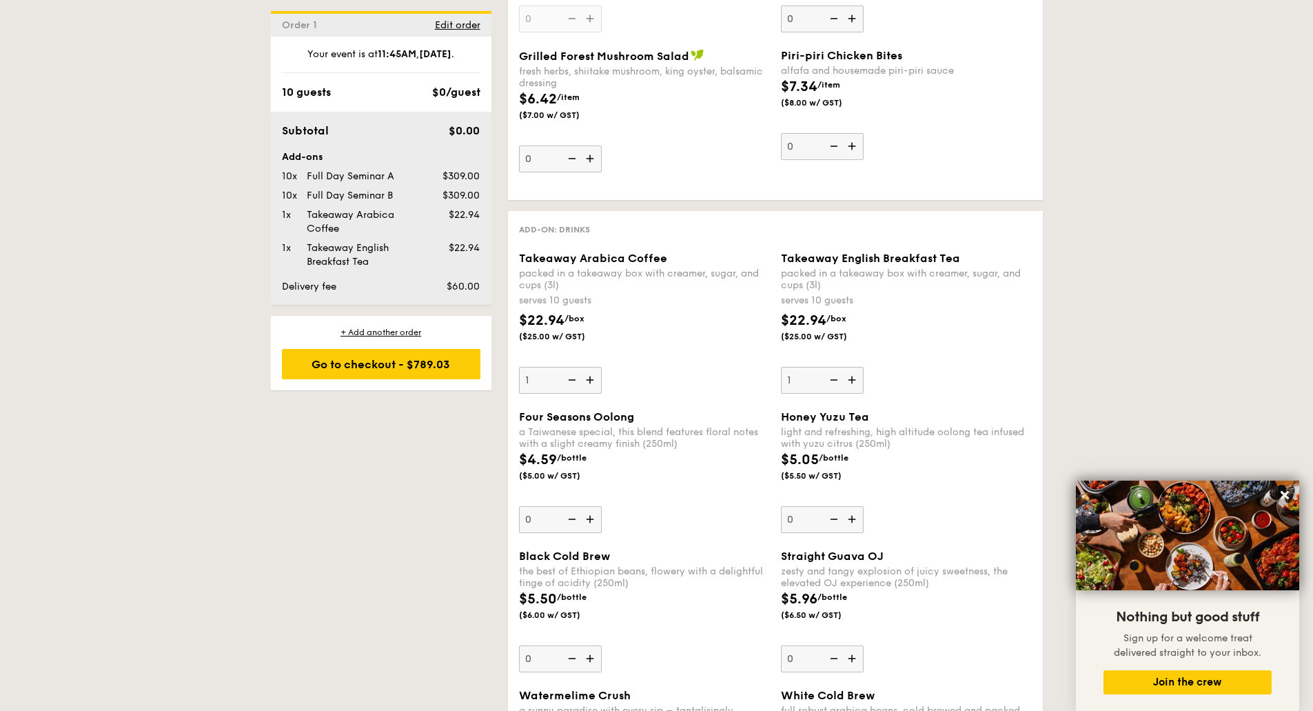
click at [669, 346] on div "$22.94 /box ($25.00 w/ GST)" at bounding box center [644, 334] width 262 height 48
click at [602, 367] on input "1" at bounding box center [560, 380] width 83 height 27
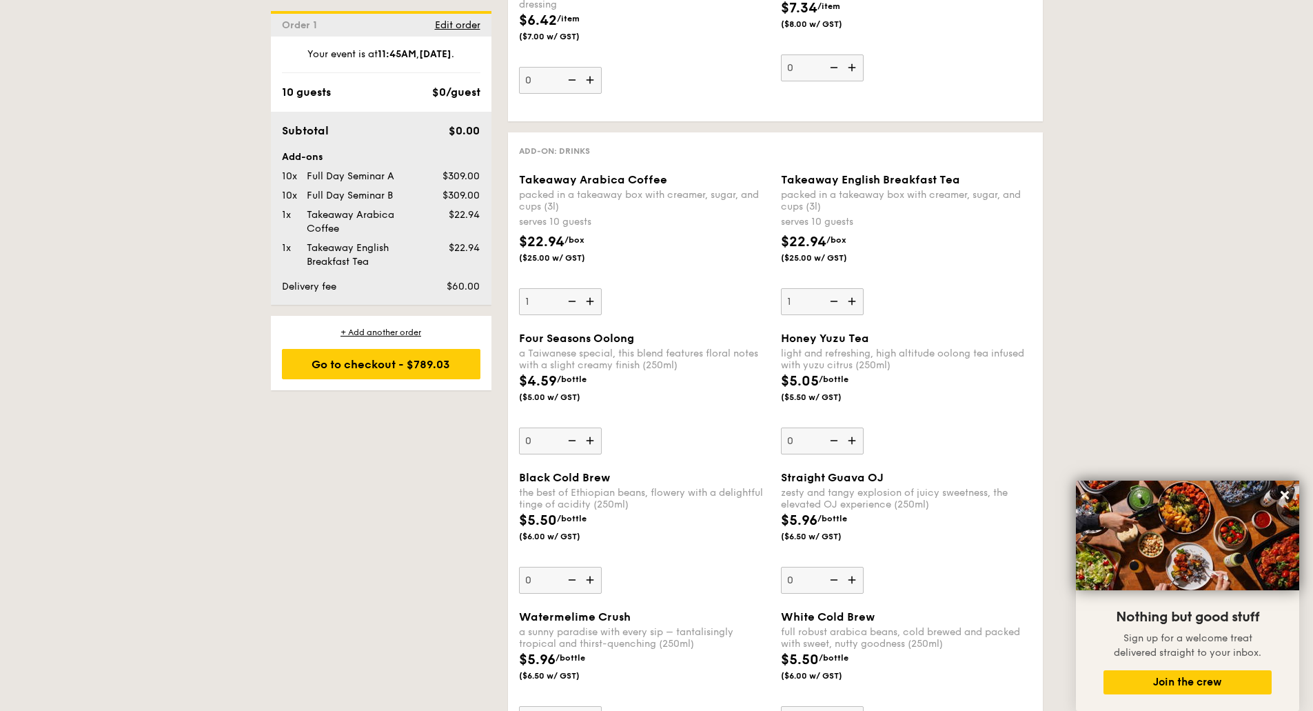
scroll to position [3481, 0]
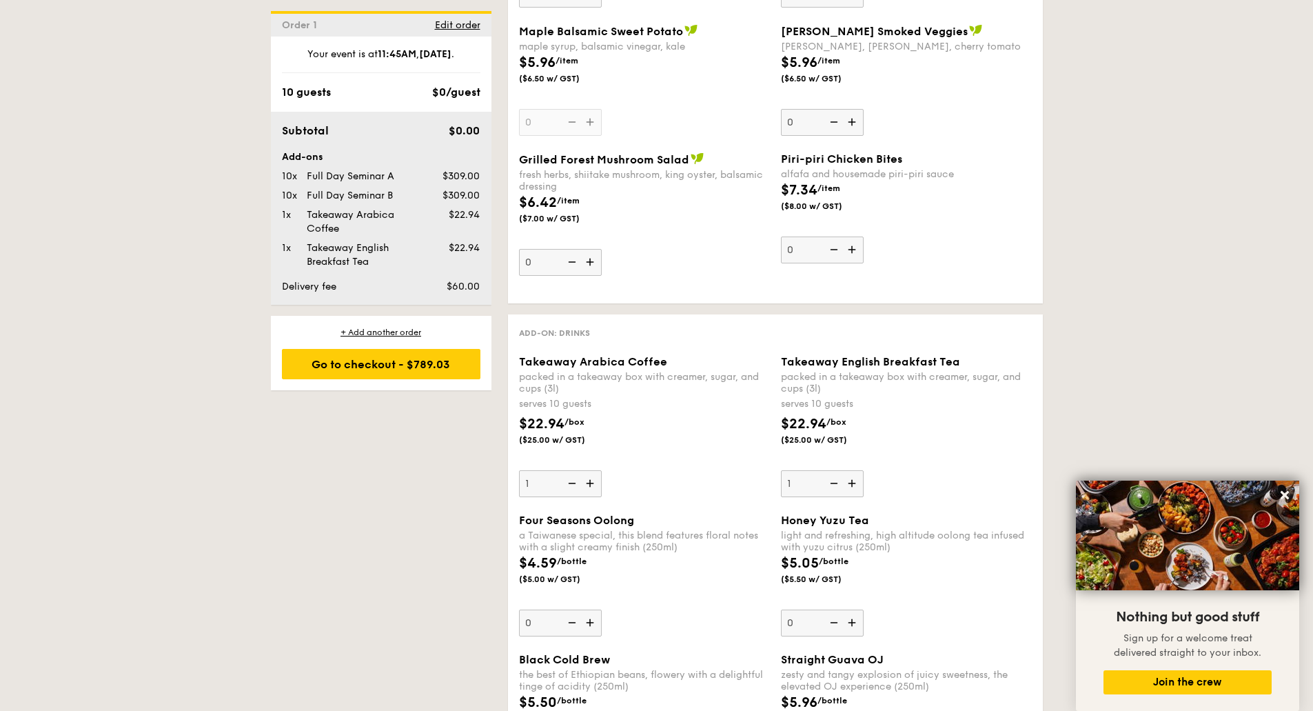
click at [591, 484] on img at bounding box center [591, 483] width 21 height 26
click at [591, 484] on input "1" at bounding box center [560, 483] width 83 height 27
type input "2"
click at [854, 487] on img at bounding box center [853, 483] width 21 height 26
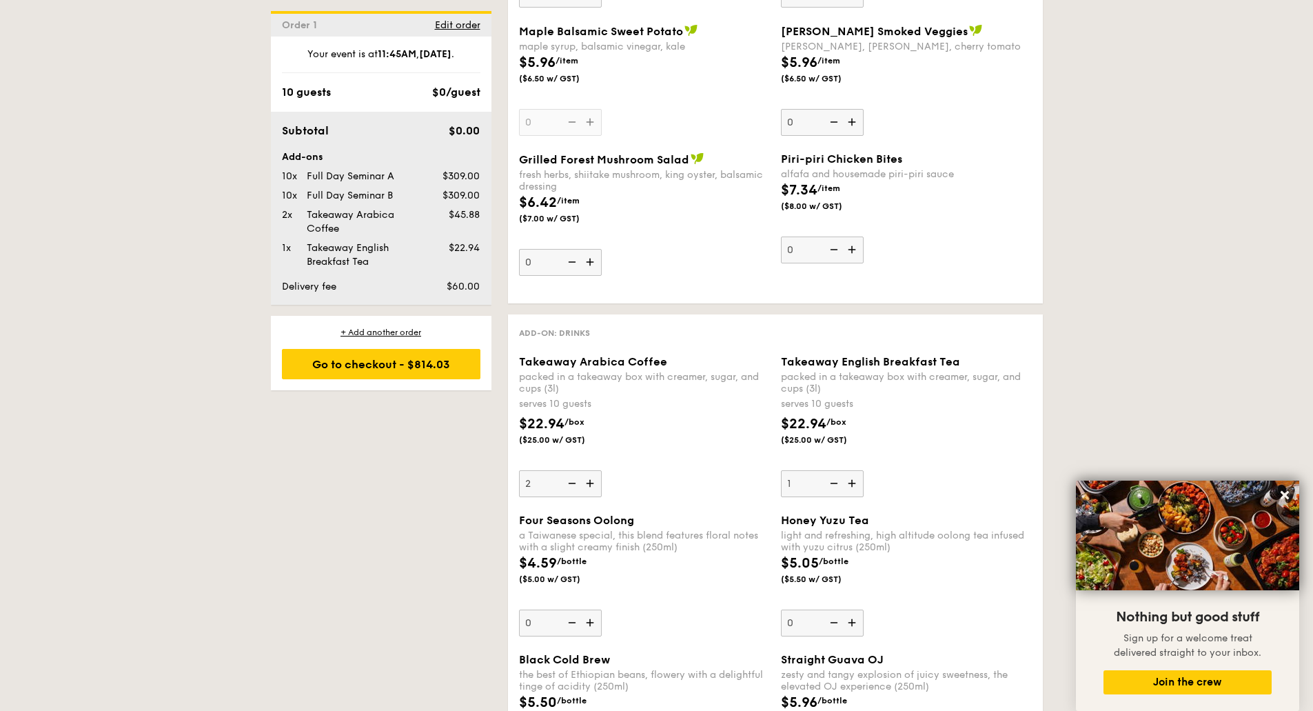
click at [854, 487] on input "1" at bounding box center [822, 483] width 83 height 27
type input "2"
click at [986, 432] on div "$22.94 /box ($25.00 w/ GST)" at bounding box center [906, 438] width 262 height 48
click at [864, 470] on input "2" at bounding box center [822, 483] width 83 height 27
select select
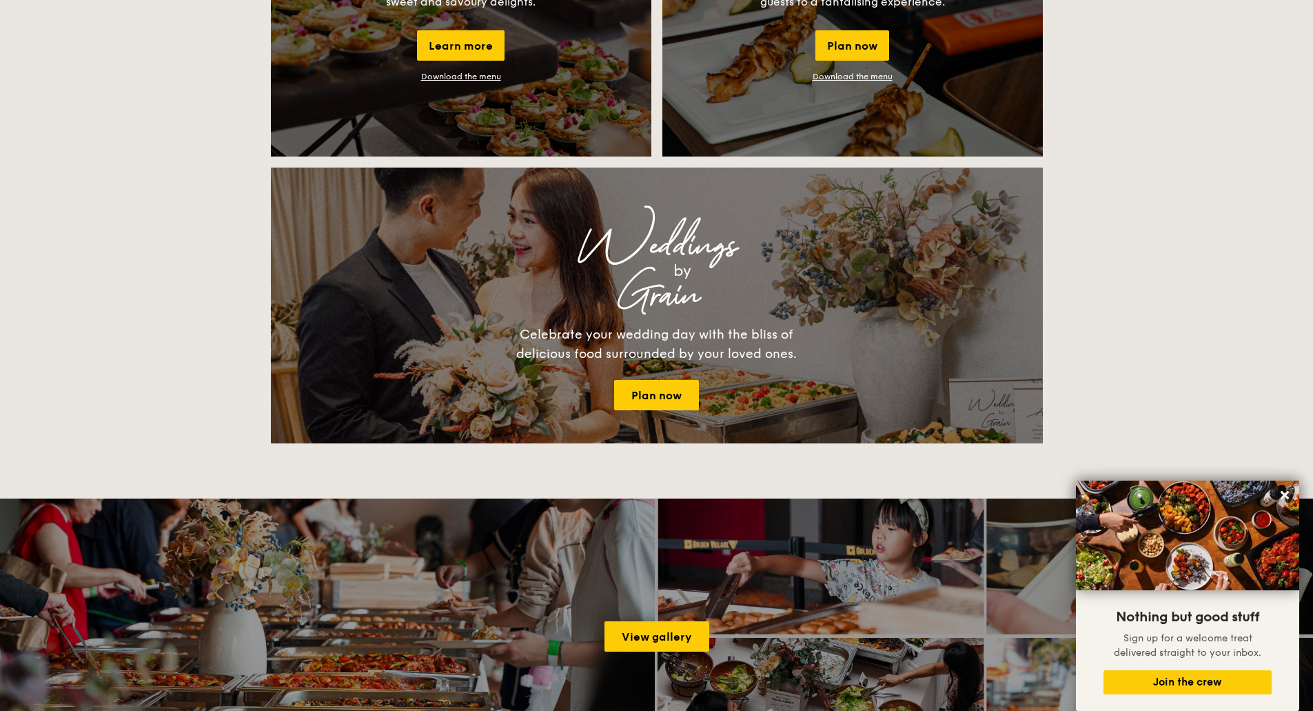
scroll to position [1025, 0]
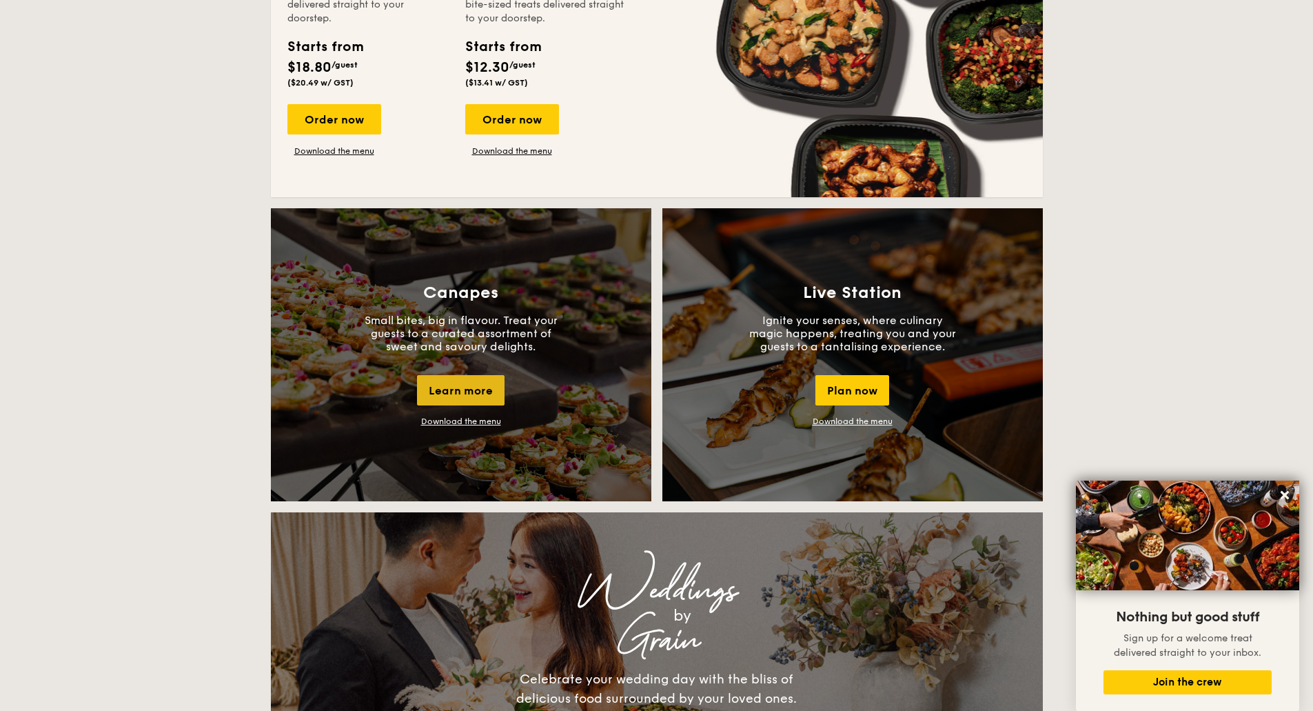
click at [458, 393] on div "Learn more" at bounding box center [461, 390] width 88 height 30
click at [851, 394] on div "Plan now" at bounding box center [852, 390] width 74 height 30
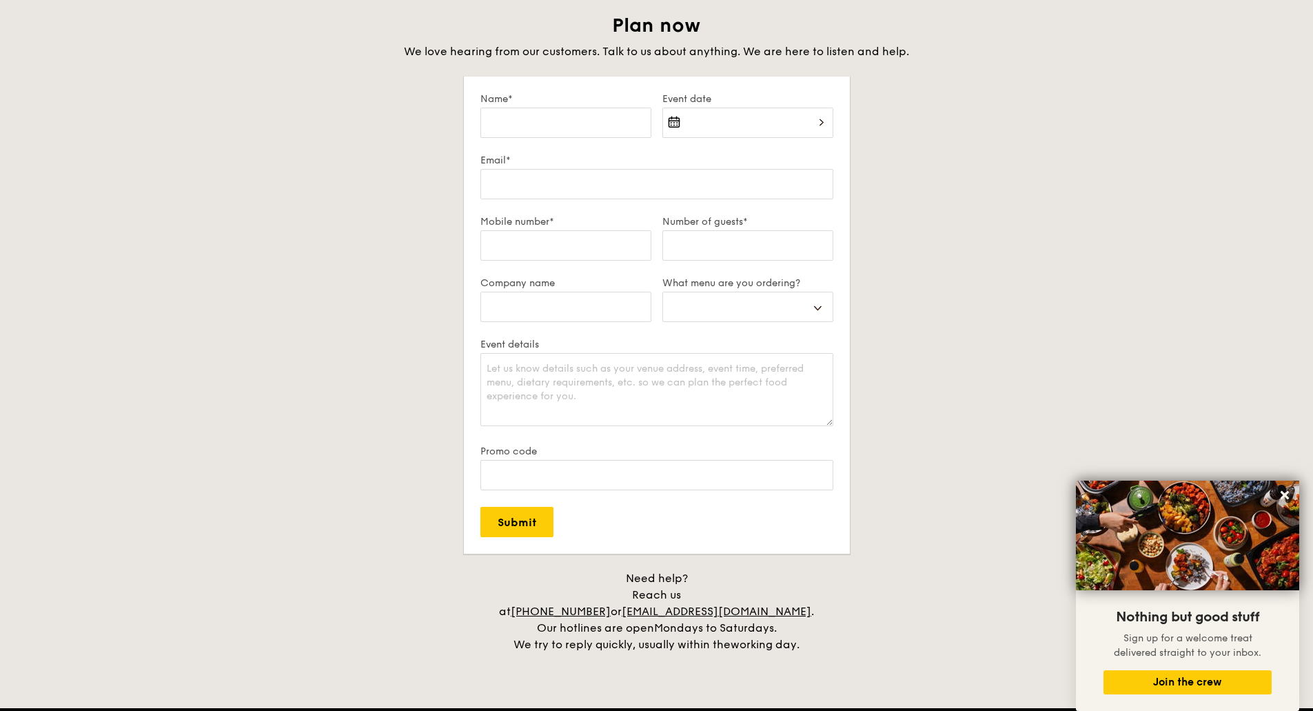
scroll to position [2365, 0]
